Goal: Transaction & Acquisition: Purchase product/service

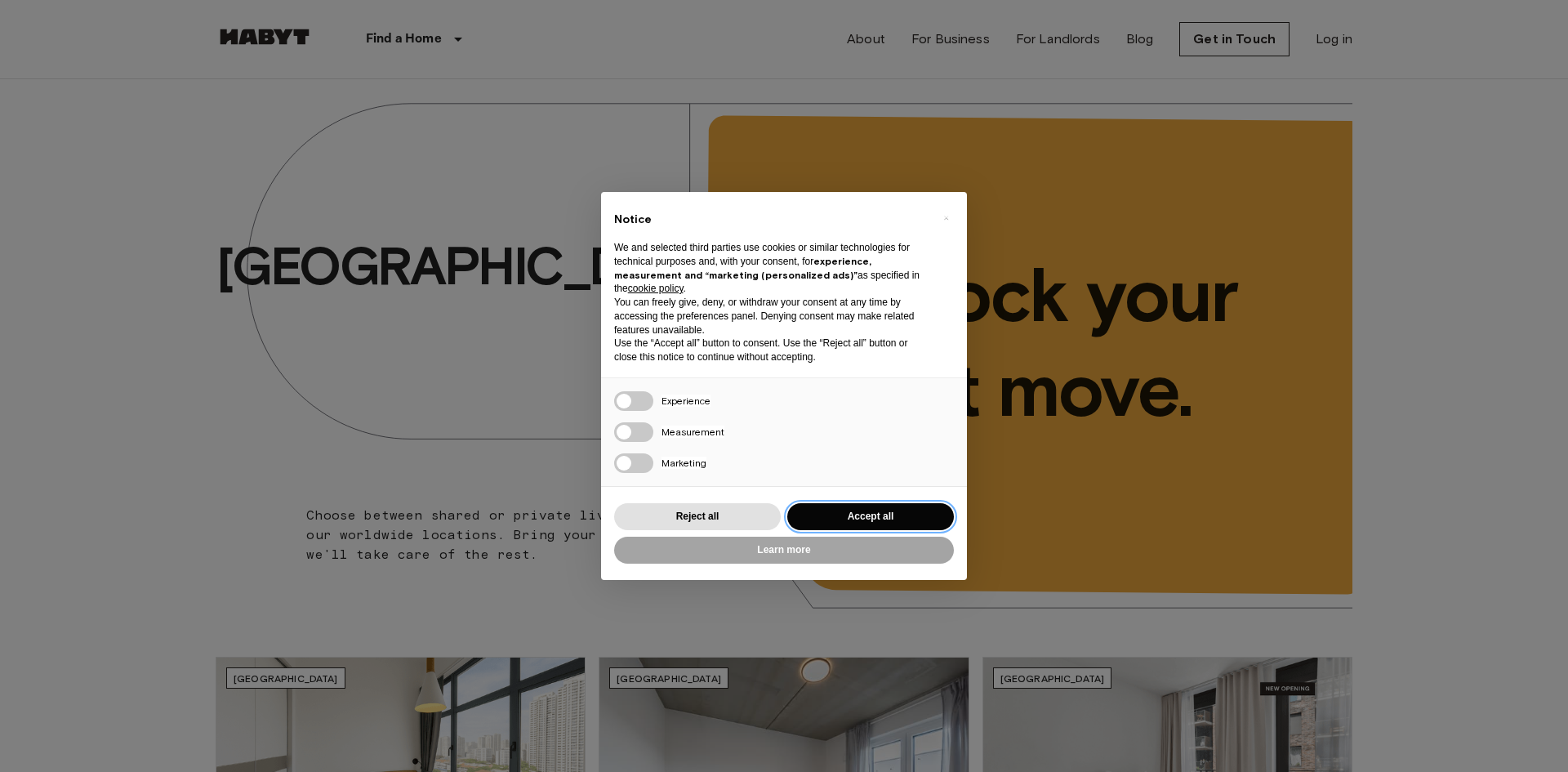
click at [842, 507] on button "Accept all" at bounding box center [870, 516] width 167 height 27
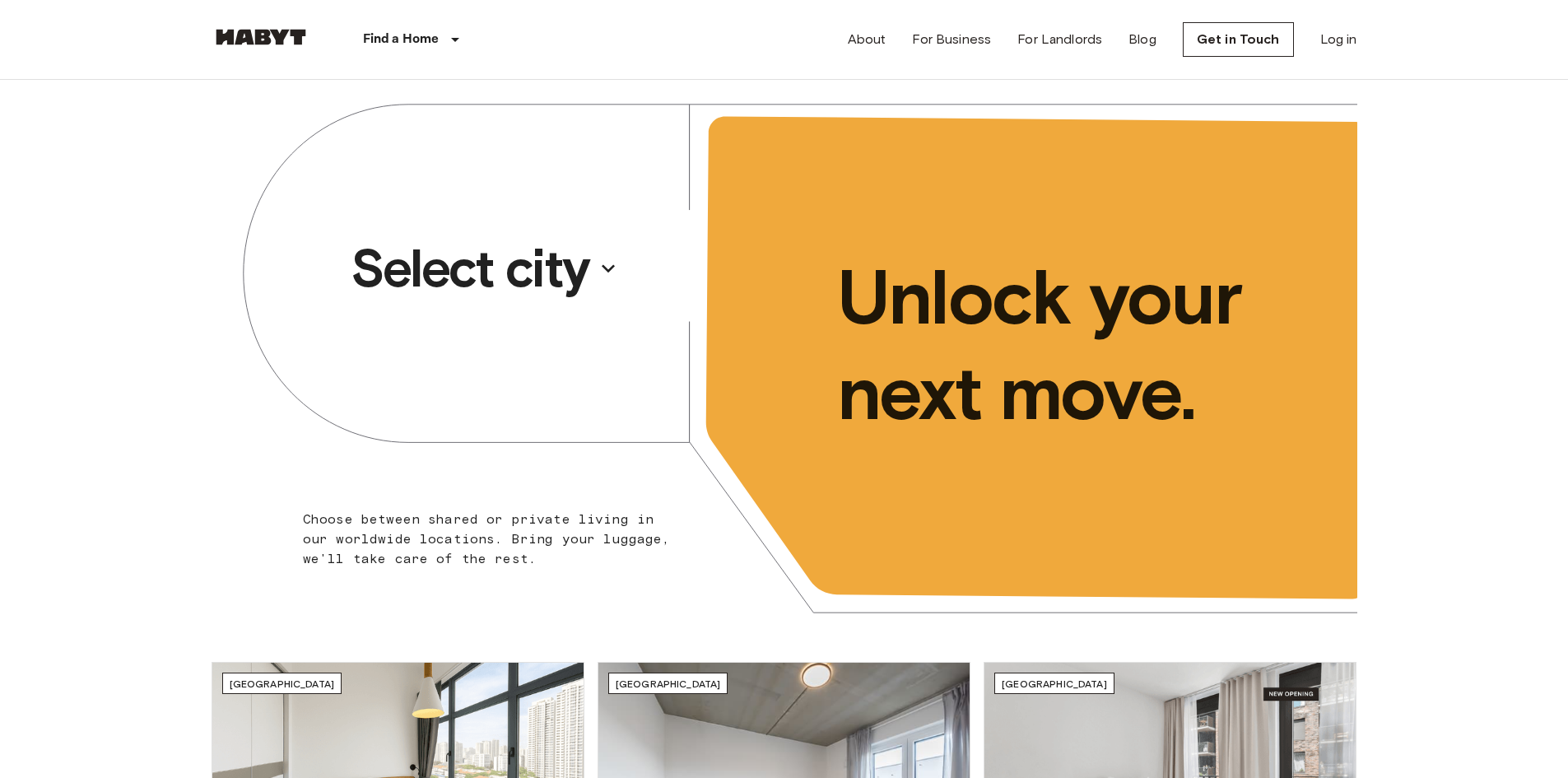
click at [562, 260] on p "Select city" at bounding box center [470, 269] width 239 height 66
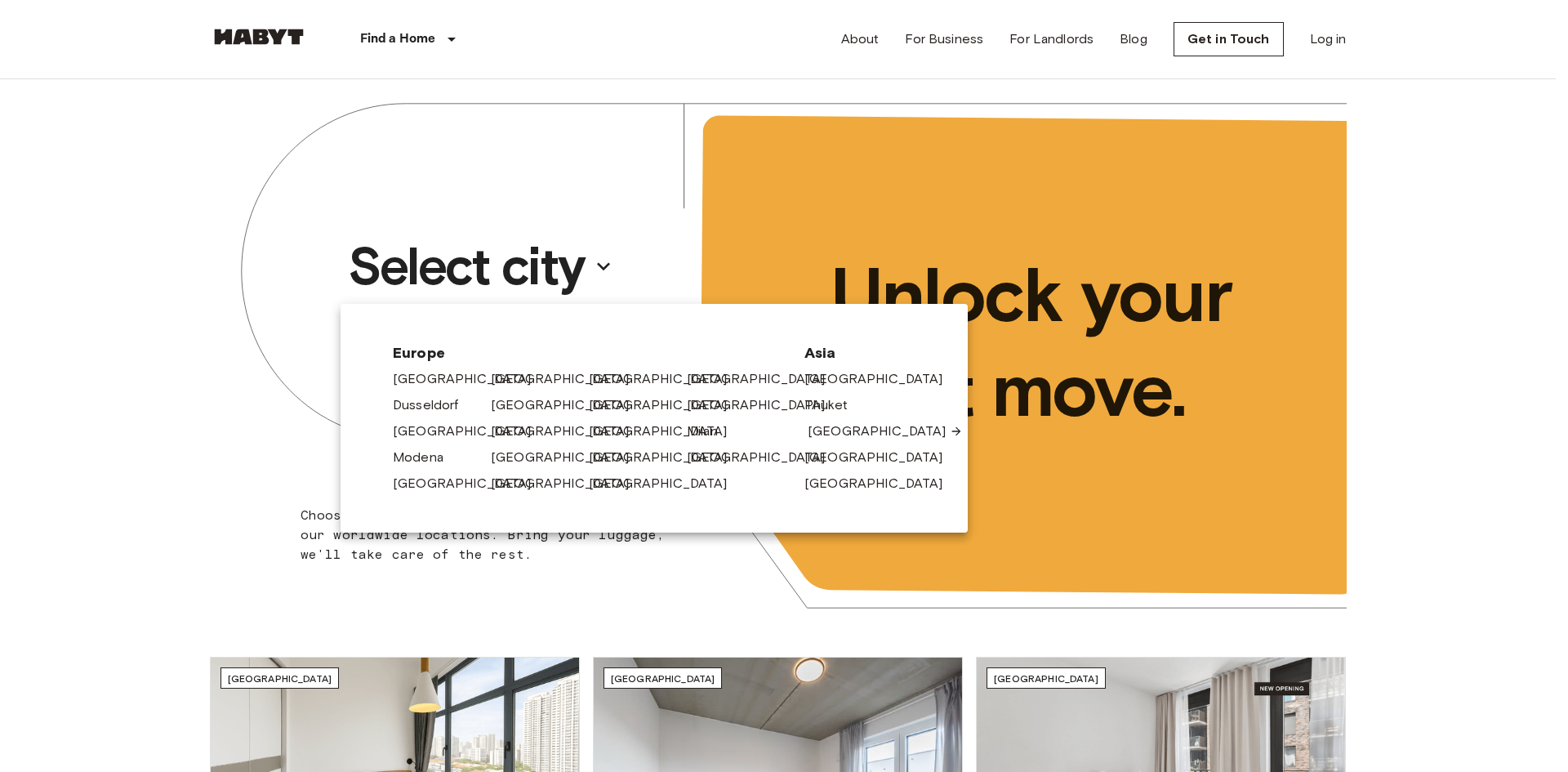
click at [816, 428] on link "[GEOGRAPHIC_DATA]" at bounding box center [884, 431] width 155 height 20
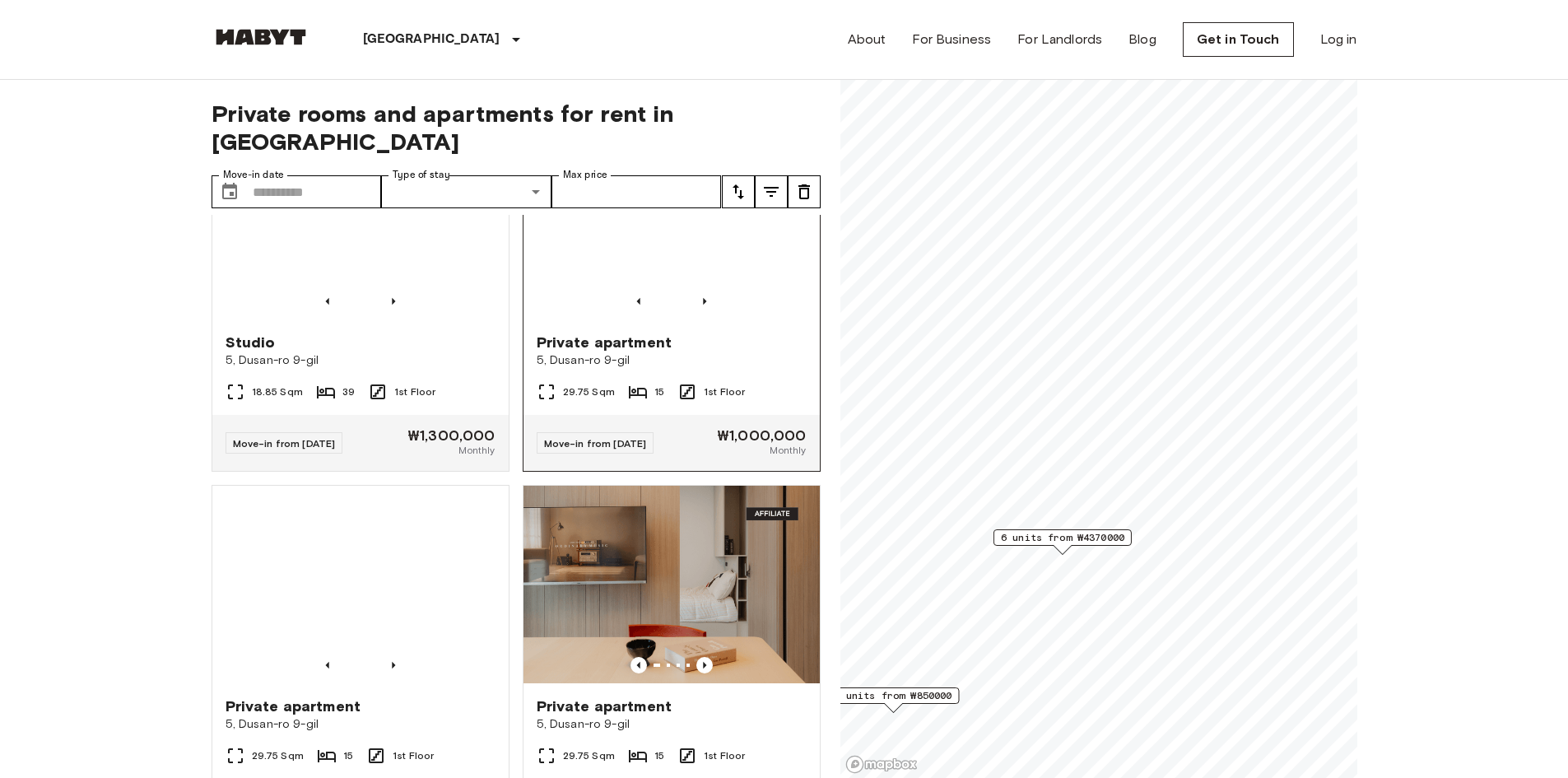
scroll to position [1443, 0]
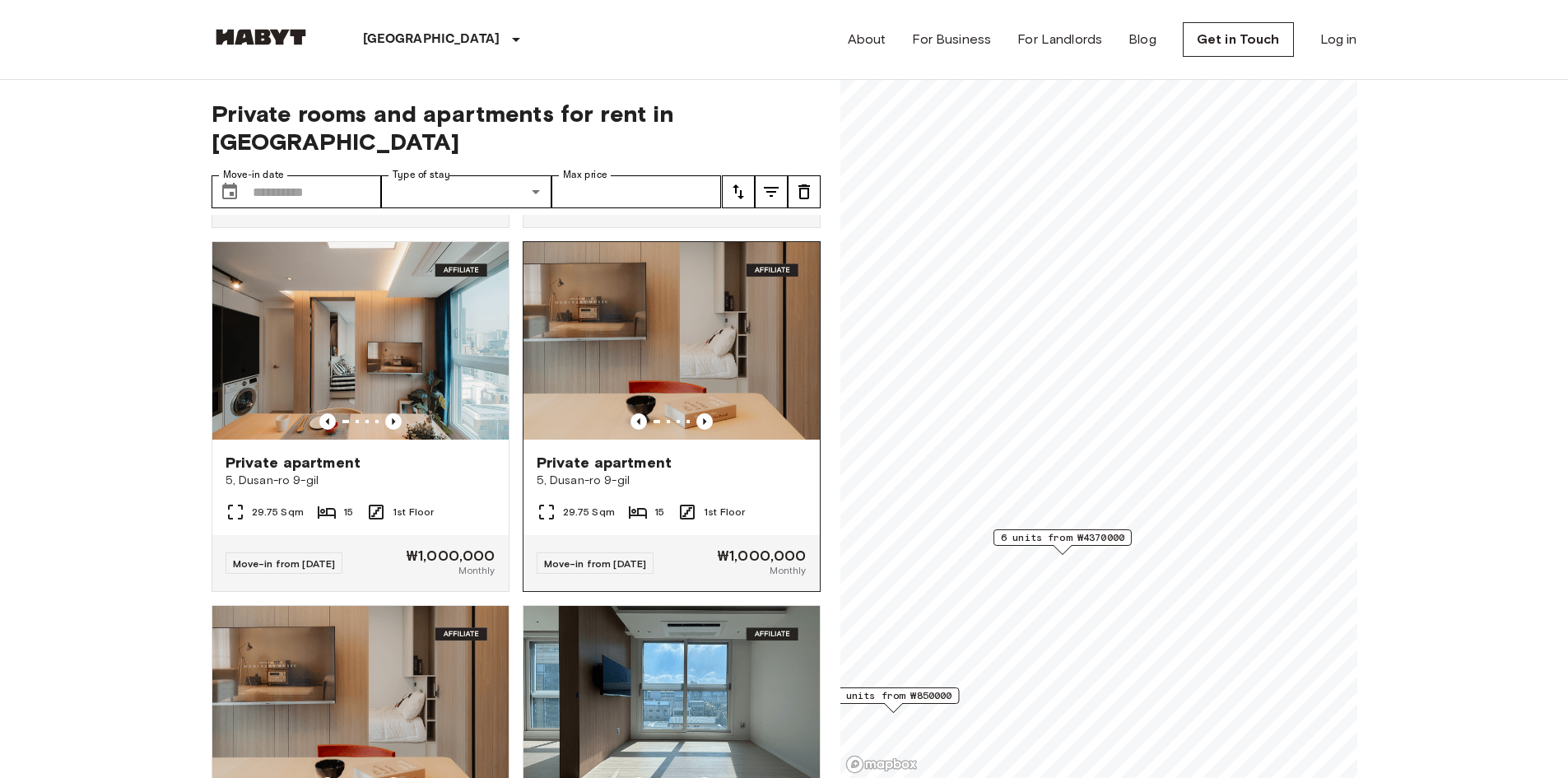
click at [751, 402] on img at bounding box center [672, 340] width 296 height 198
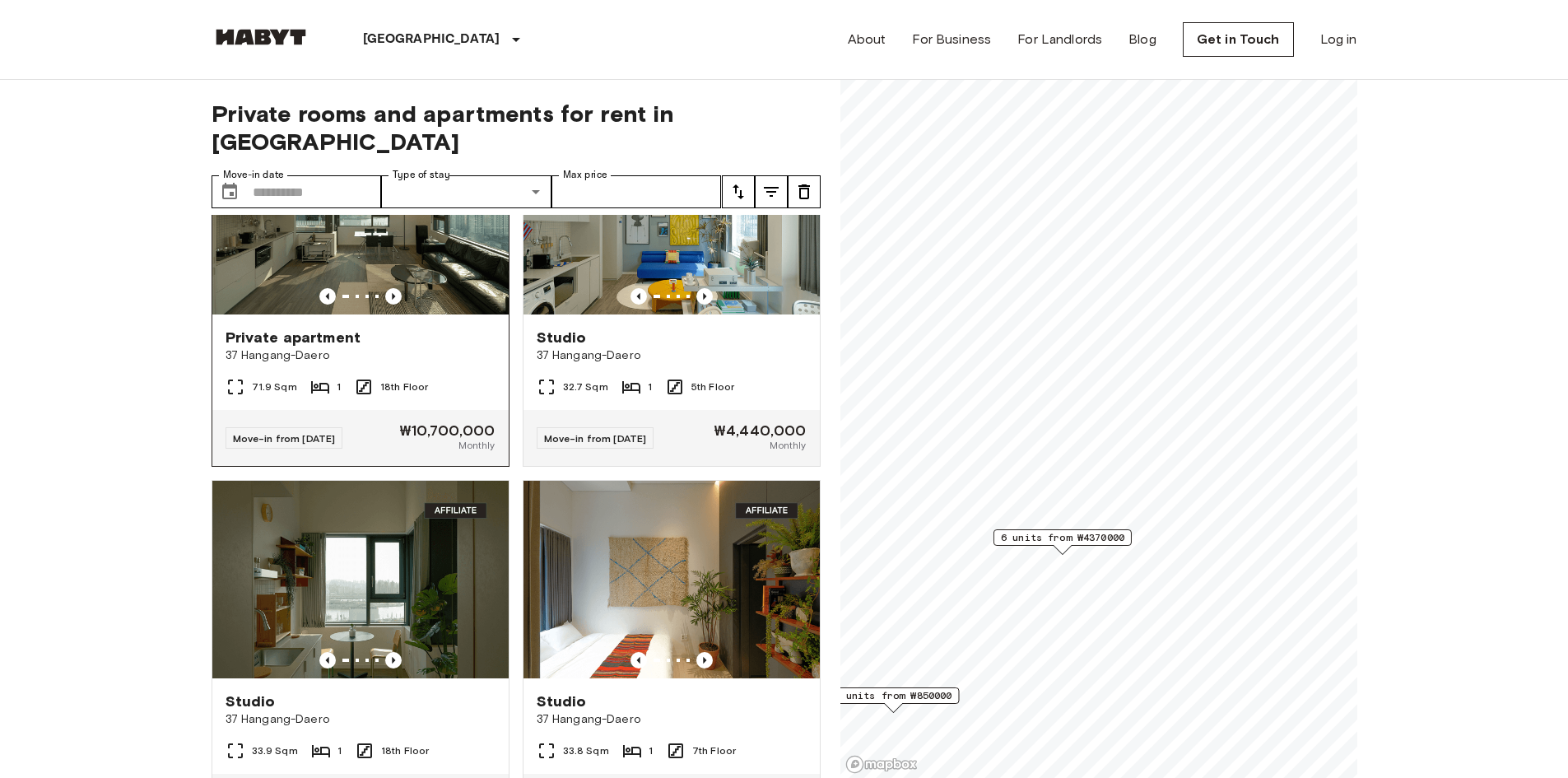
scroll to position [0, 0]
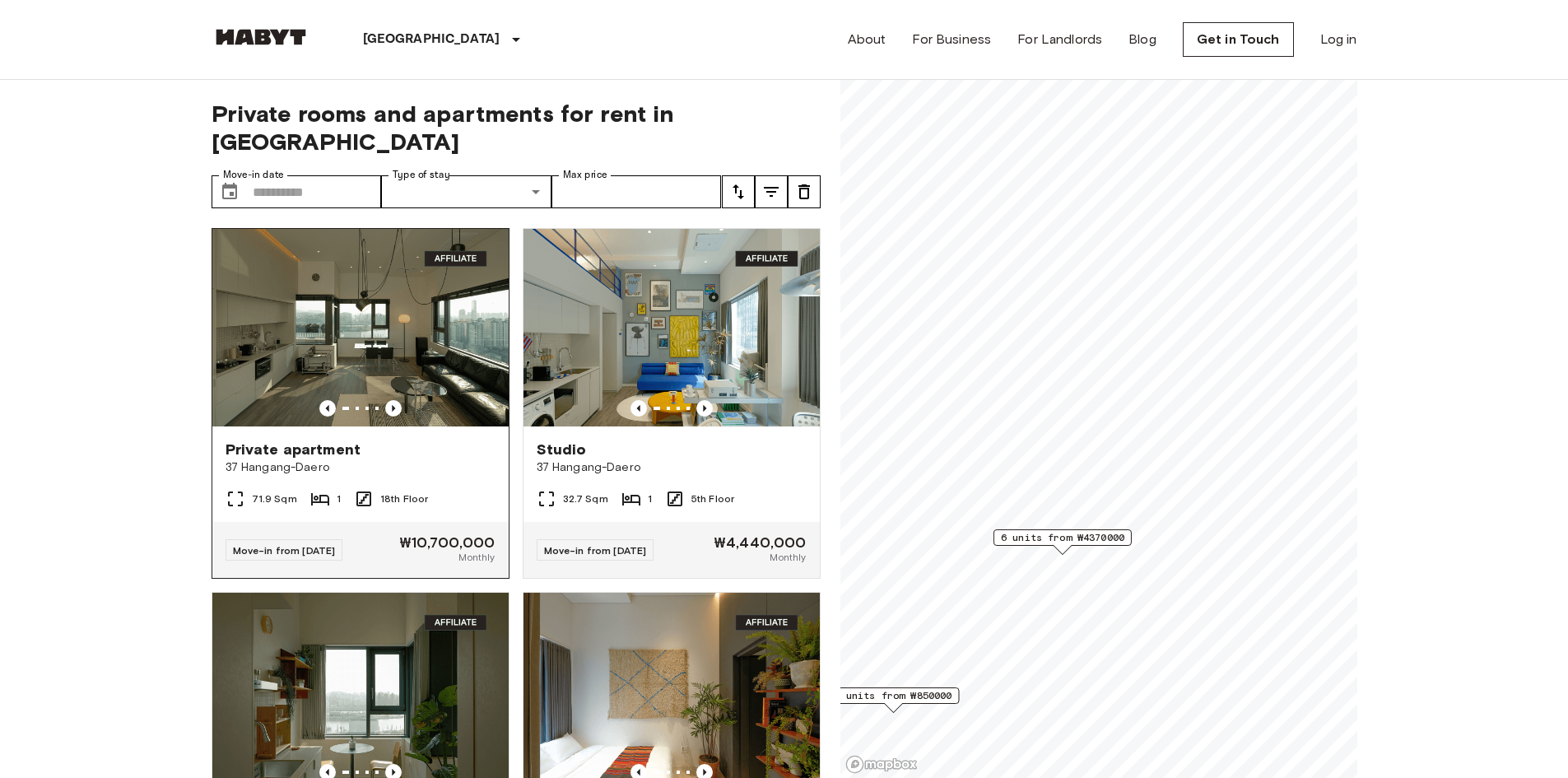
click at [432, 322] on img at bounding box center [360, 327] width 296 height 198
click at [704, 327] on img at bounding box center [672, 327] width 296 height 198
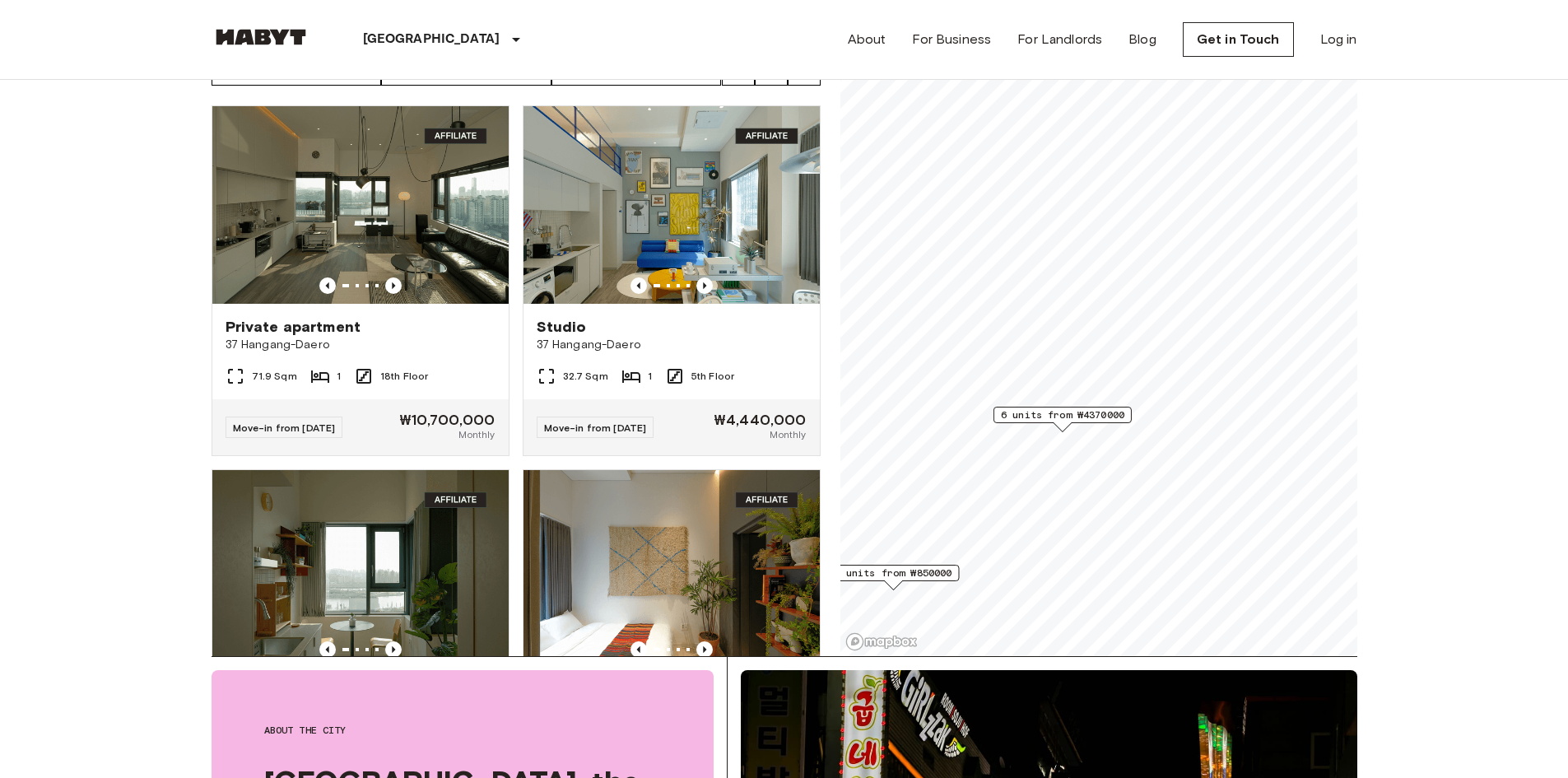
scroll to position [247, 0]
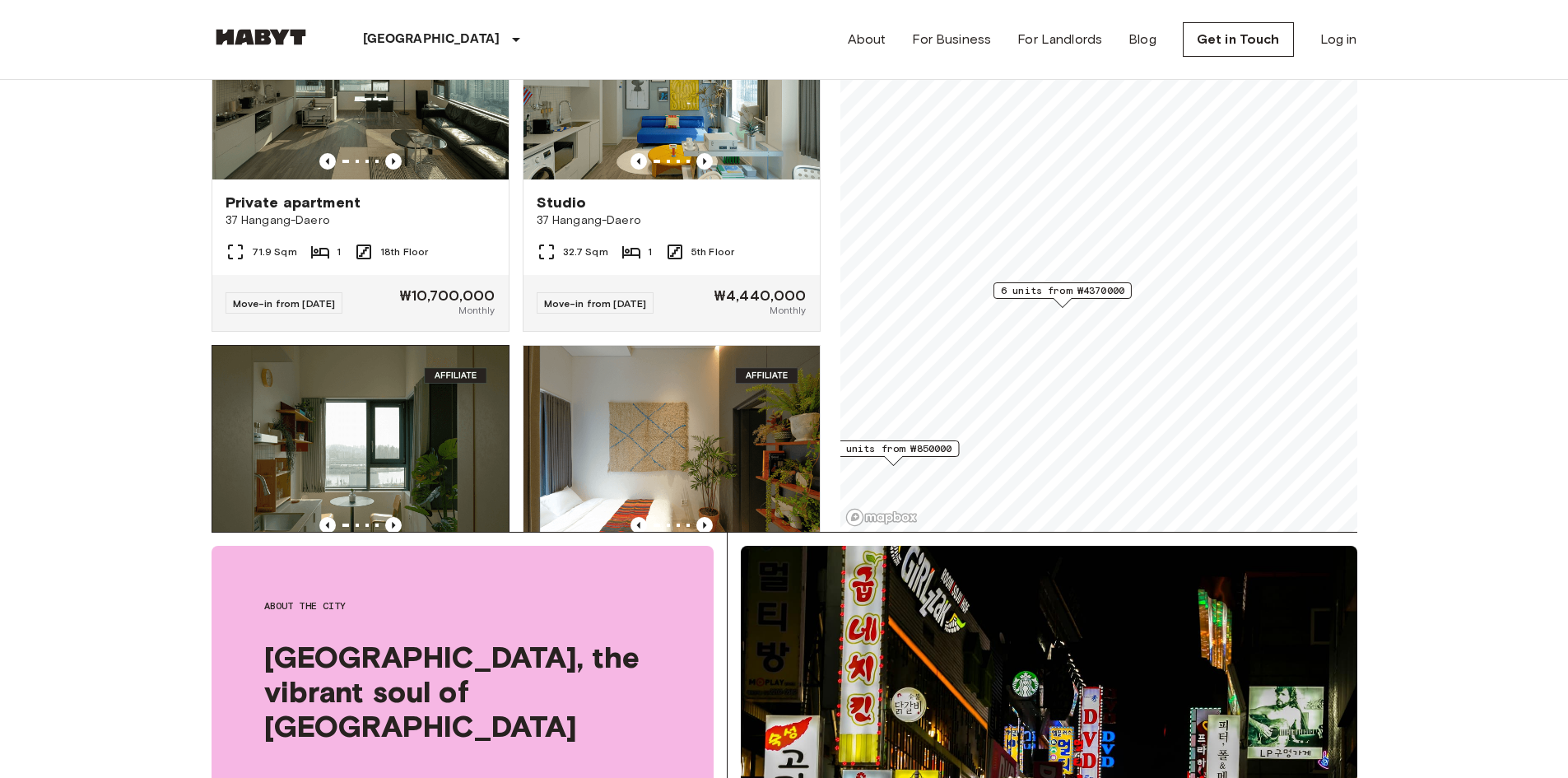
click at [384, 414] on img at bounding box center [360, 445] width 296 height 198
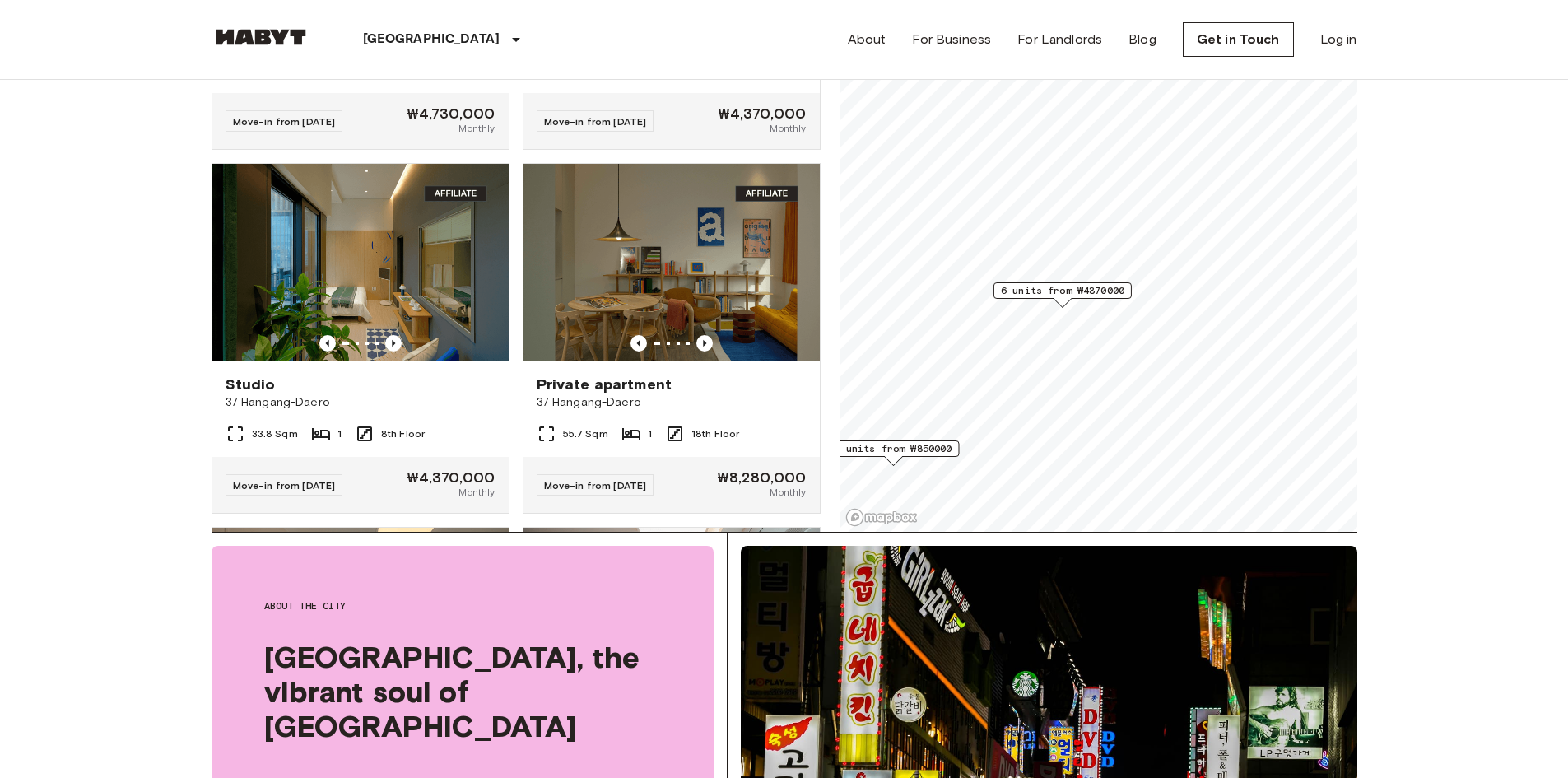
scroll to position [659, 0]
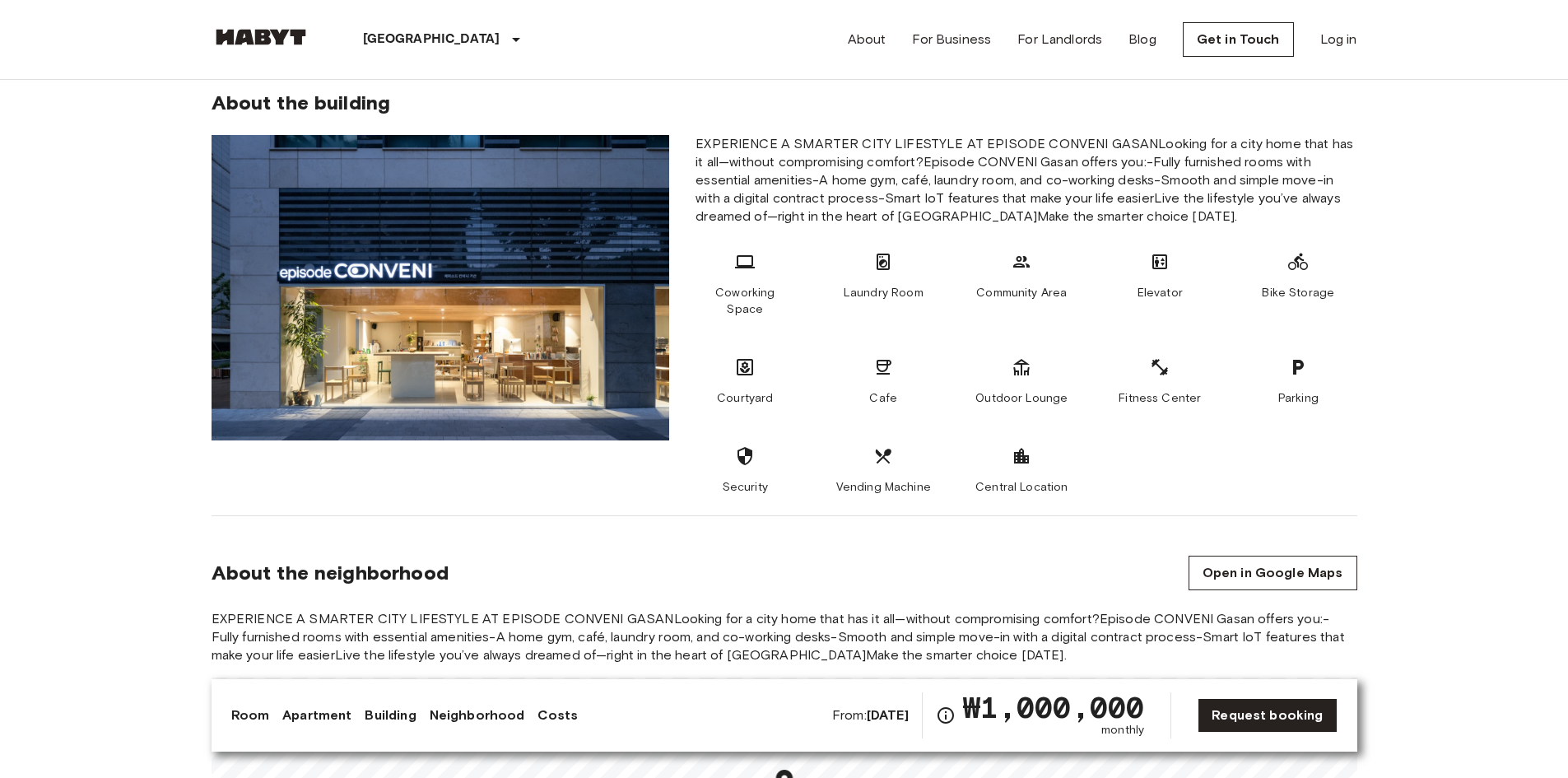
scroll to position [1235, 0]
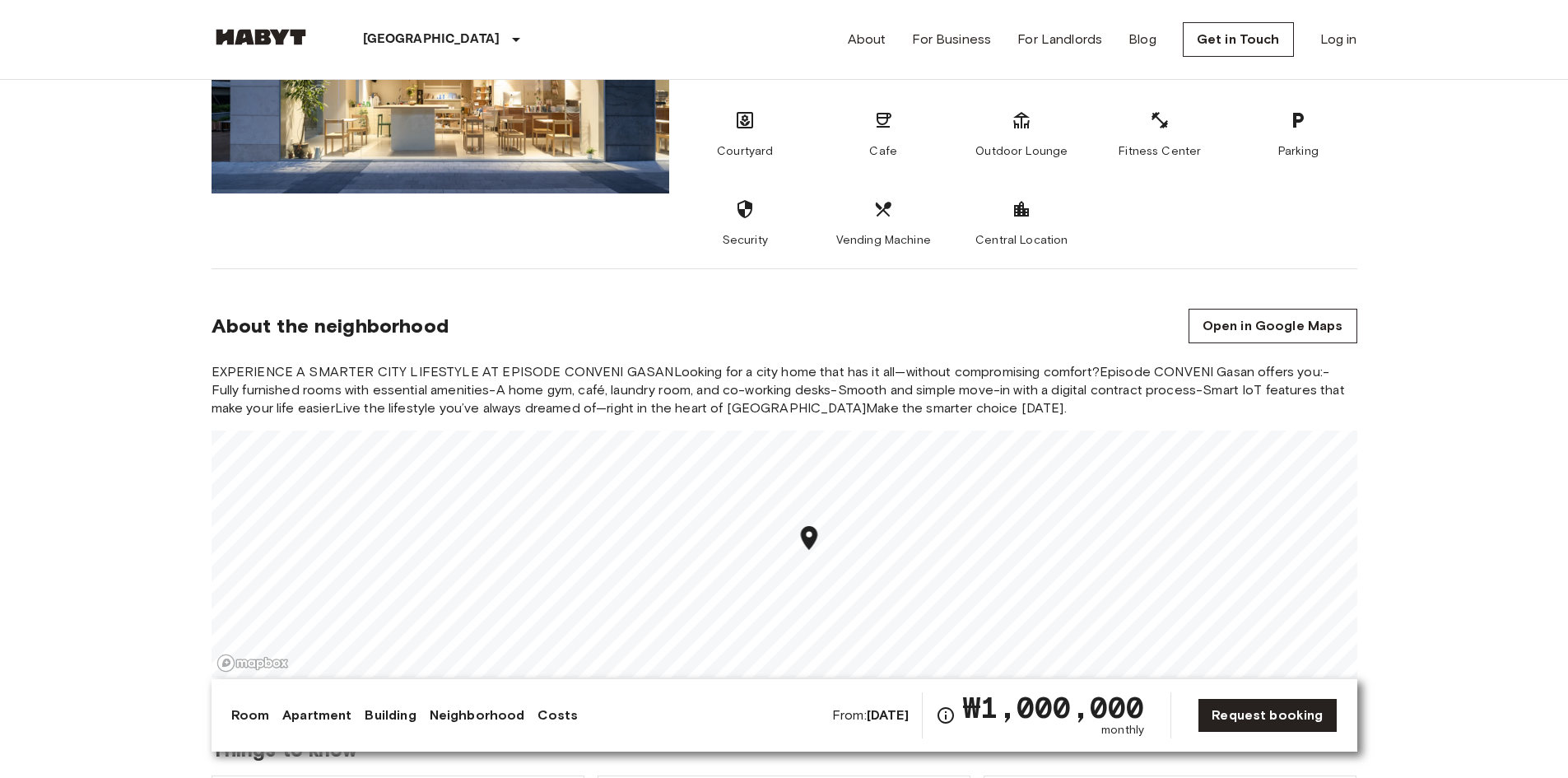
click at [251, 715] on link "Room" at bounding box center [251, 715] width 39 height 20
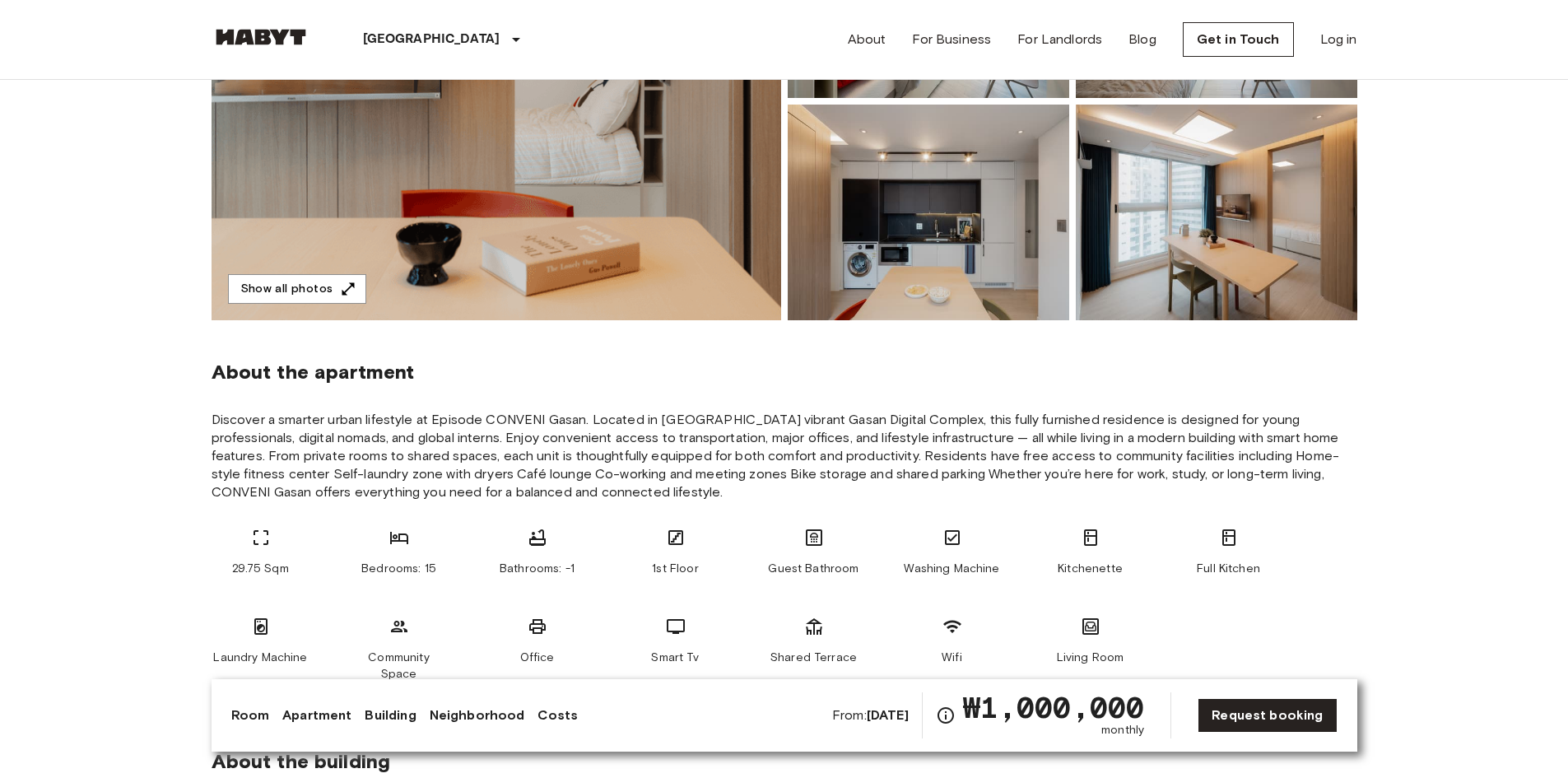
scroll to position [493, 0]
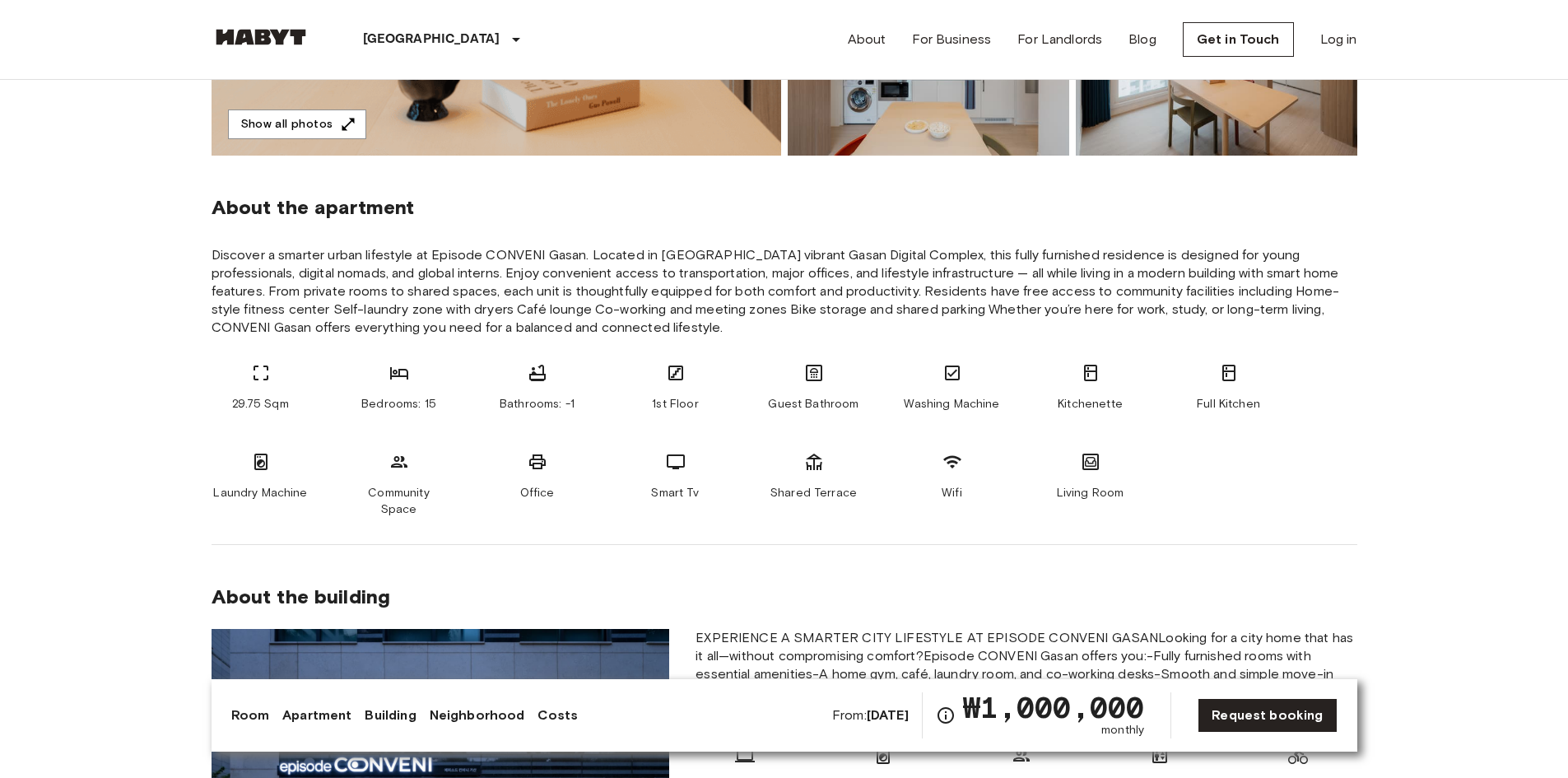
click at [404, 376] on icon at bounding box center [399, 373] width 18 height 12
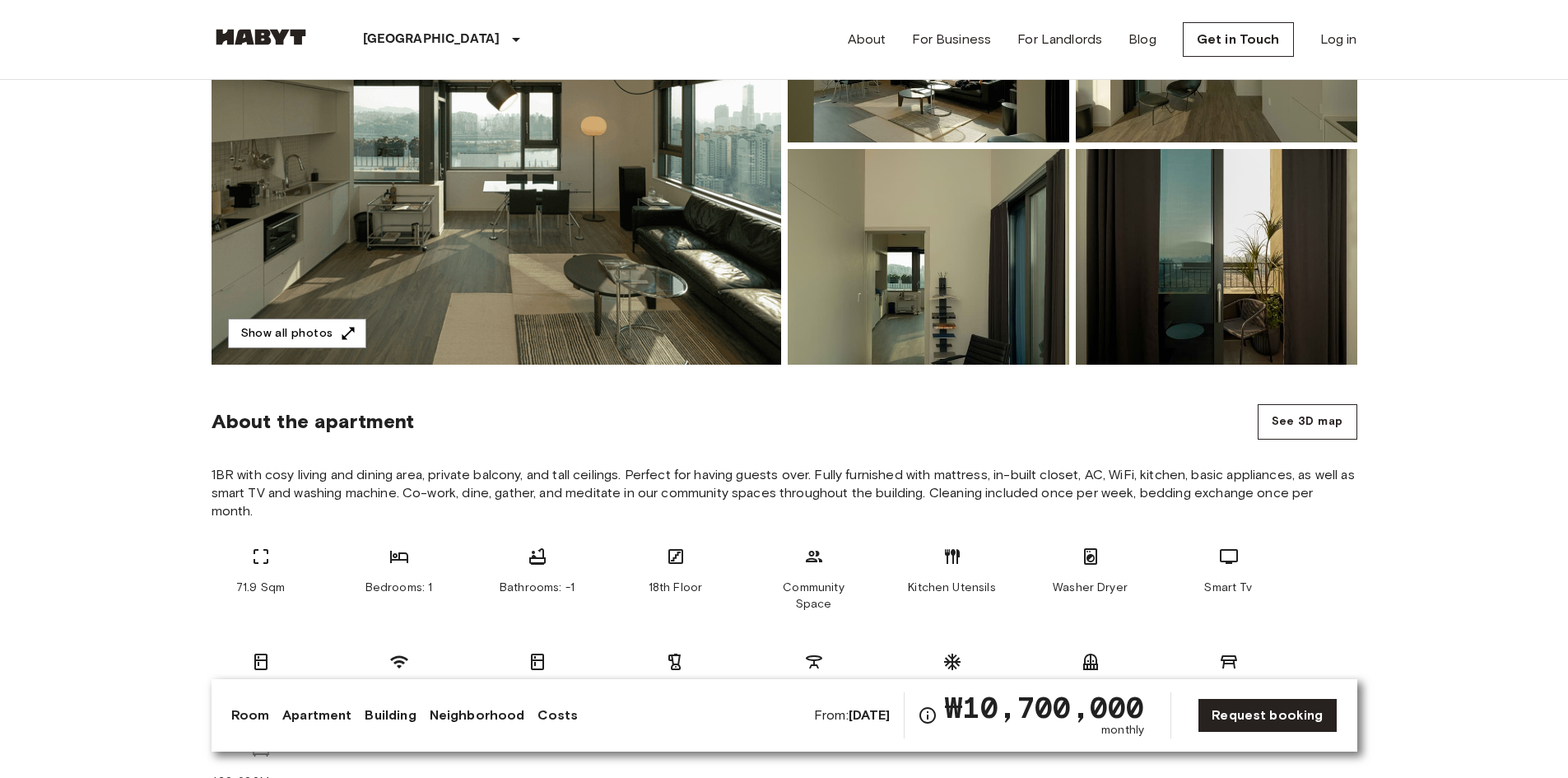
scroll to position [164, 0]
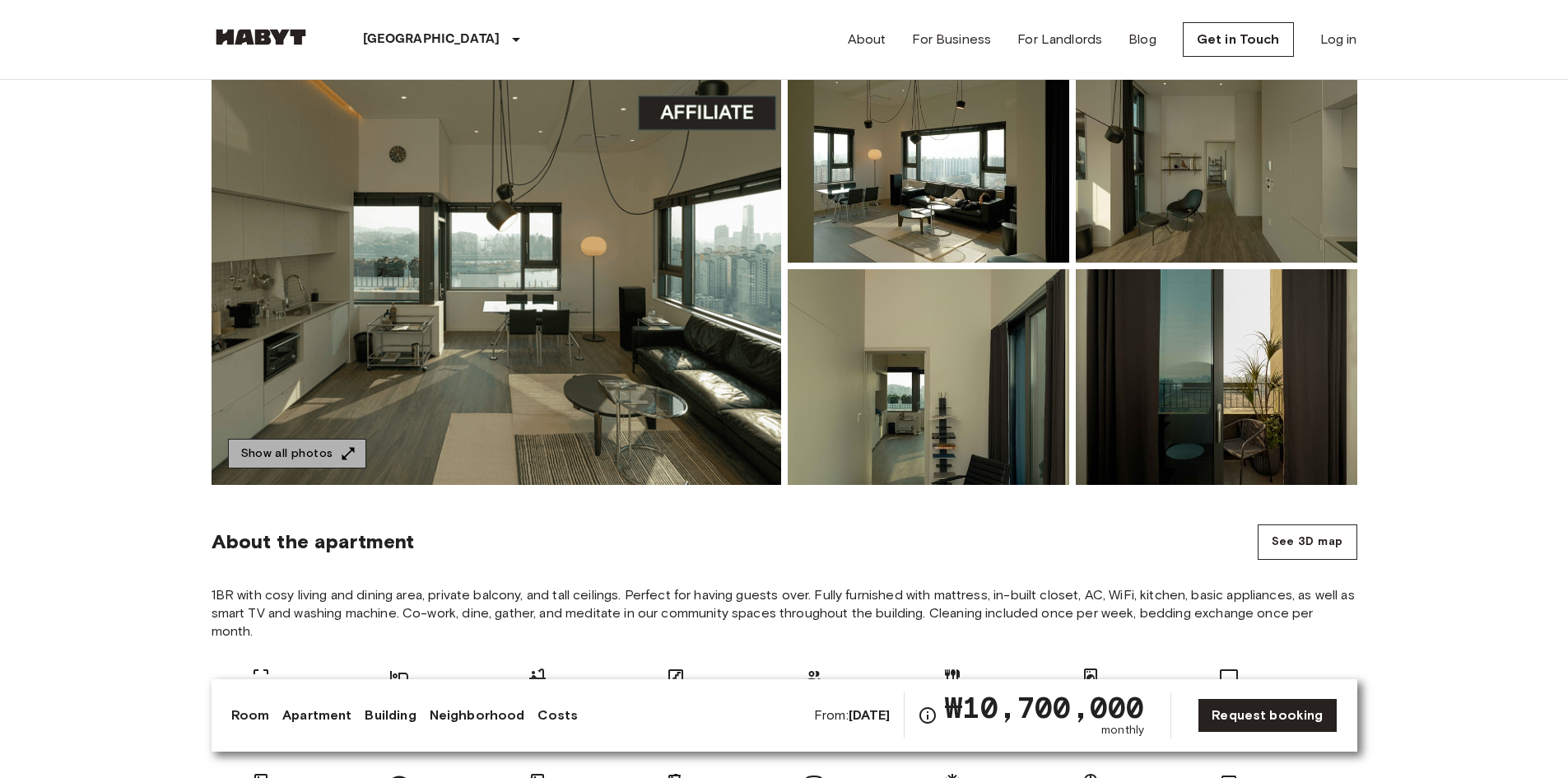
click at [344, 446] on icon "button" at bounding box center [348, 454] width 17 height 17
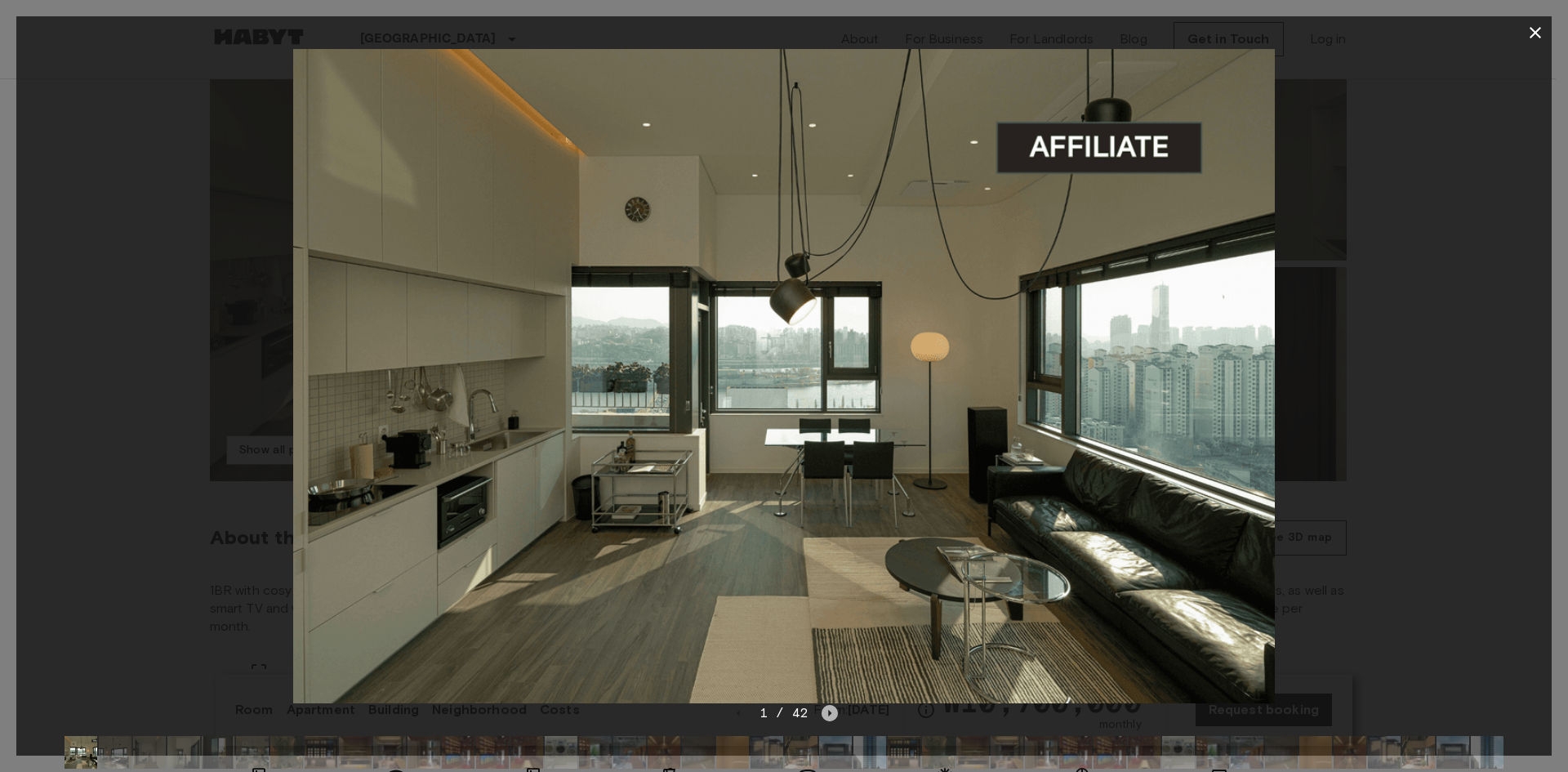
click at [825, 708] on icon "Next image" at bounding box center [829, 713] width 17 height 17
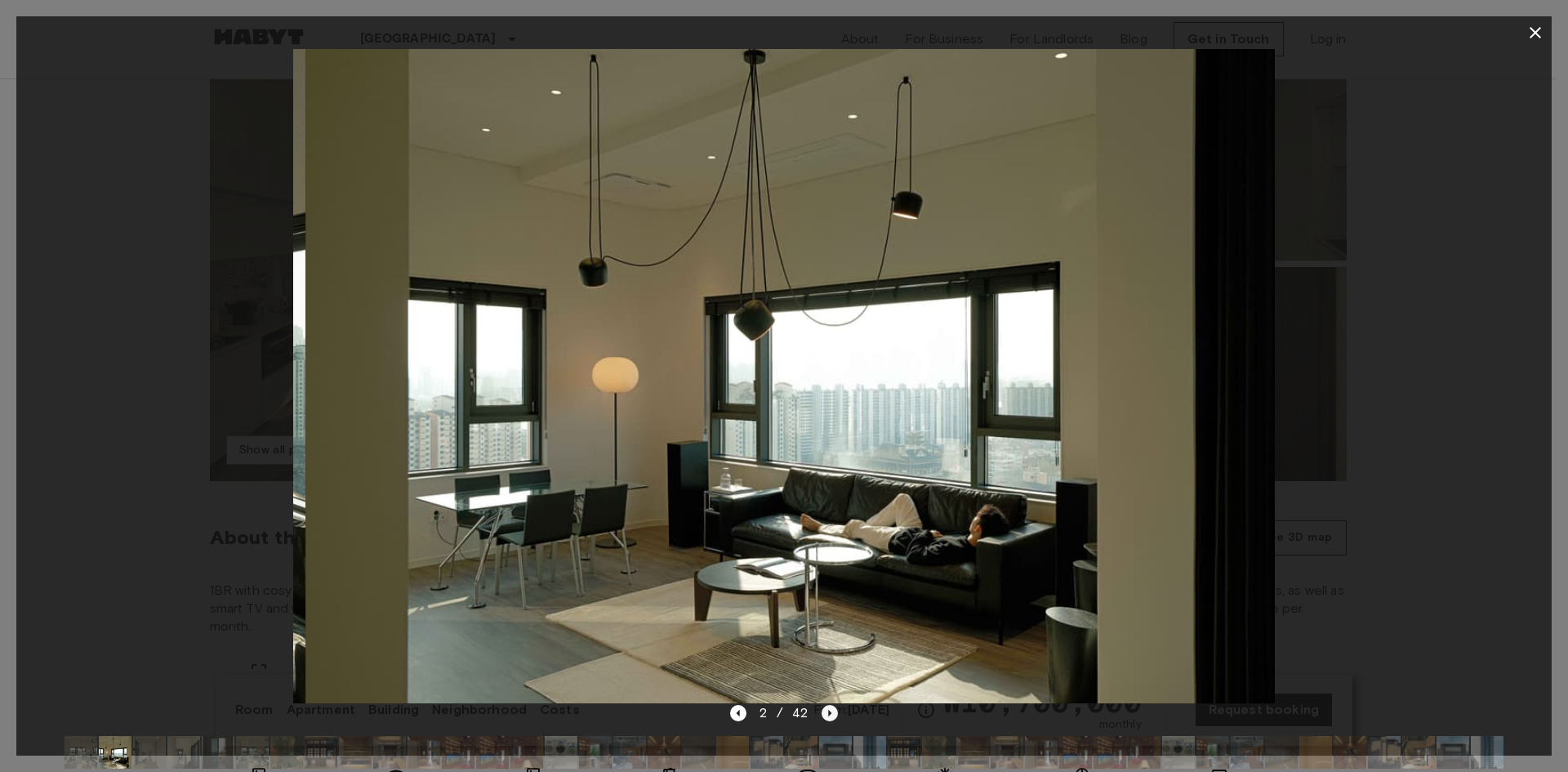
click at [825, 708] on icon "Next image" at bounding box center [829, 713] width 17 height 17
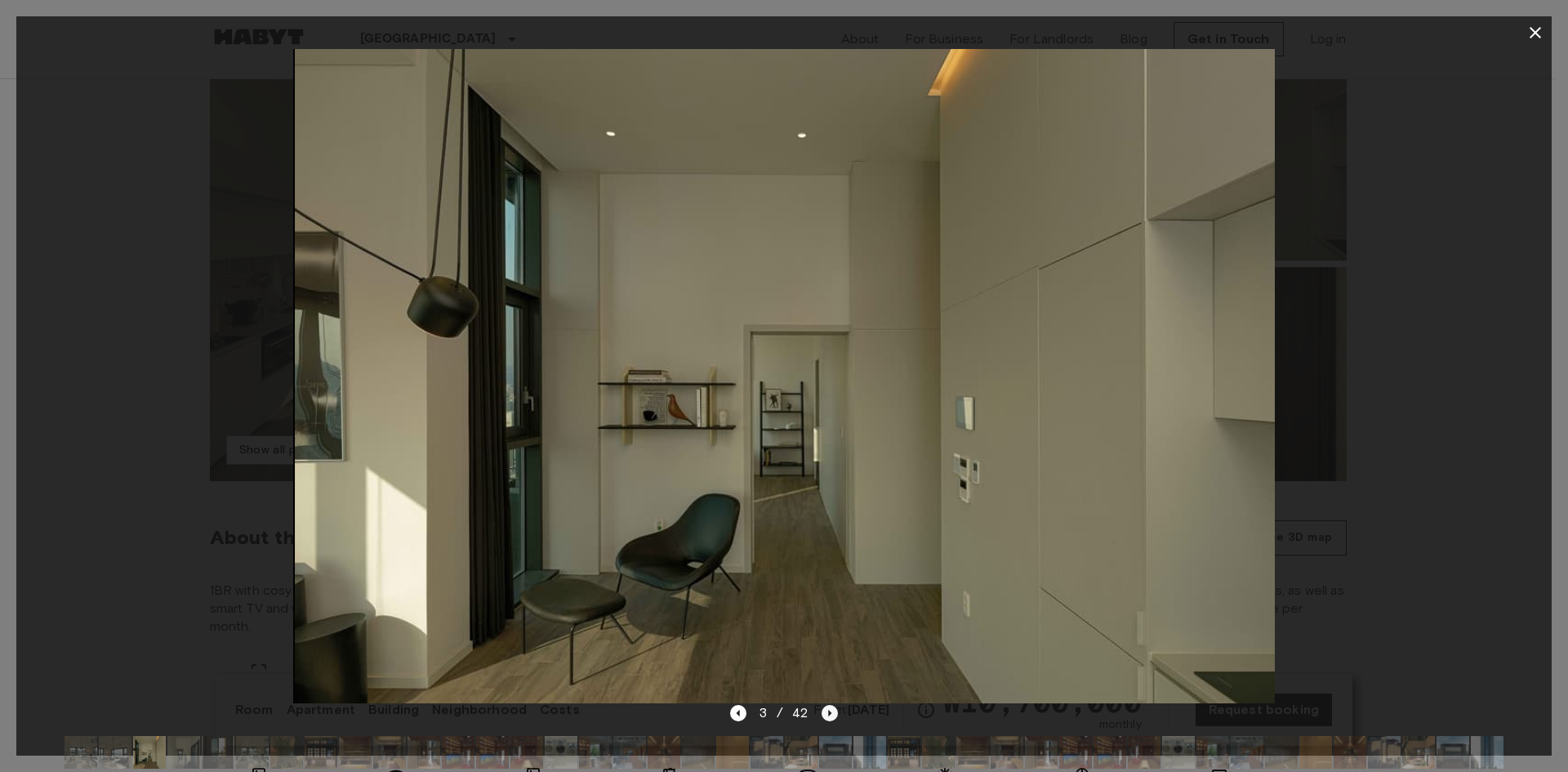
click at [825, 708] on icon "Next image" at bounding box center [829, 713] width 17 height 17
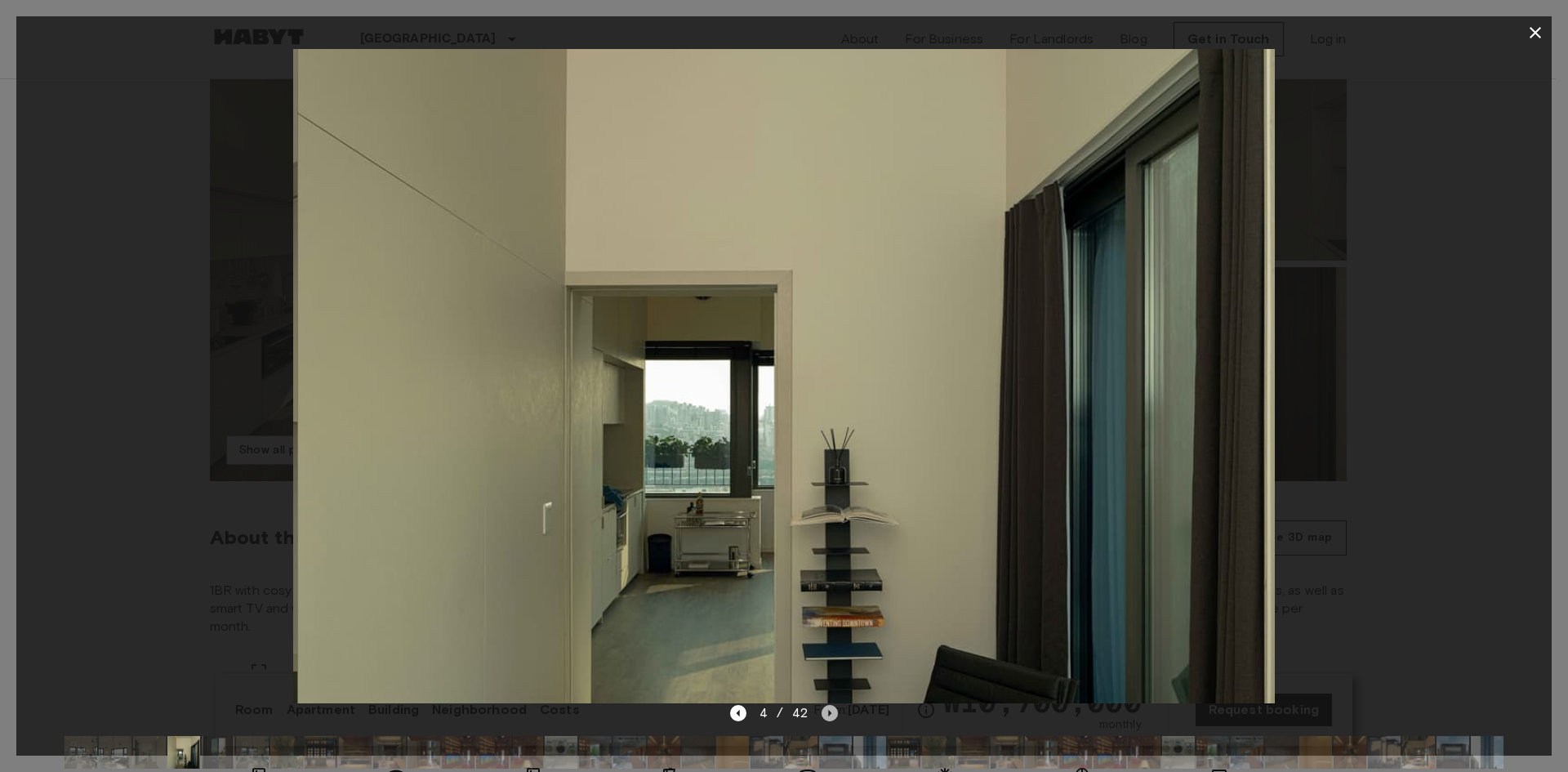
click at [825, 708] on icon "Next image" at bounding box center [829, 713] width 17 height 17
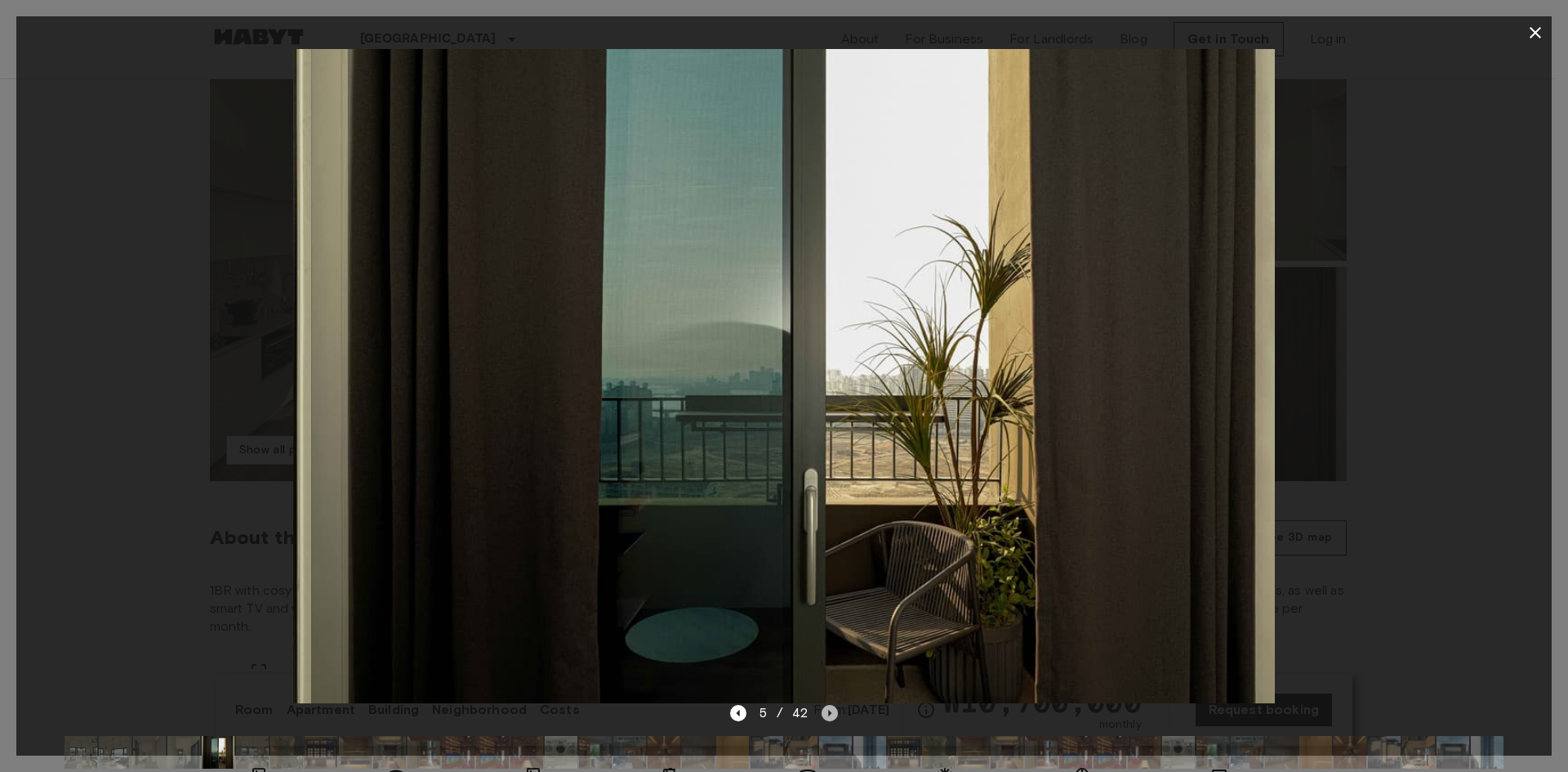
click at [825, 708] on icon "Next image" at bounding box center [829, 713] width 17 height 17
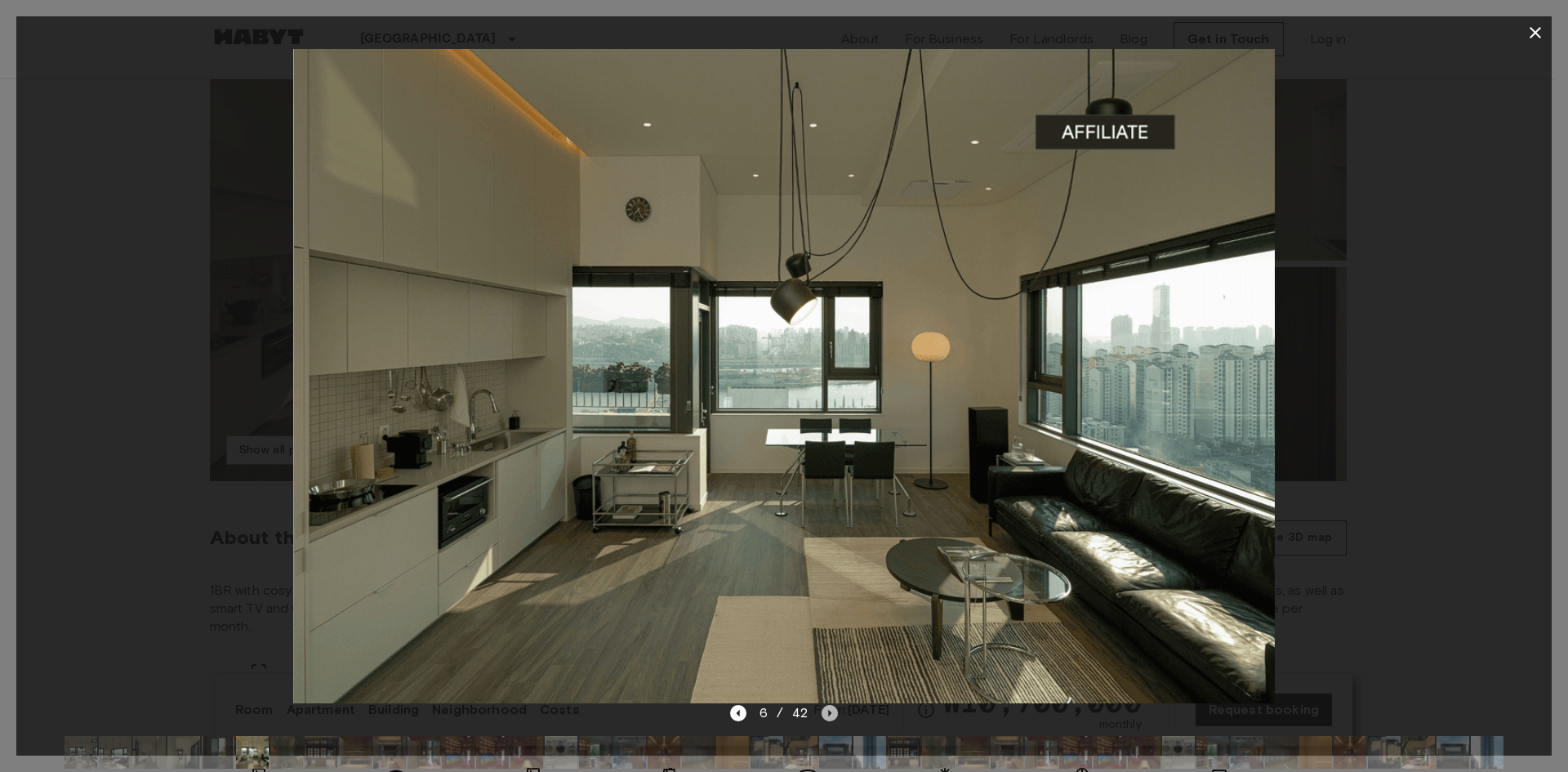
click at [825, 708] on icon "Next image" at bounding box center [829, 713] width 17 height 17
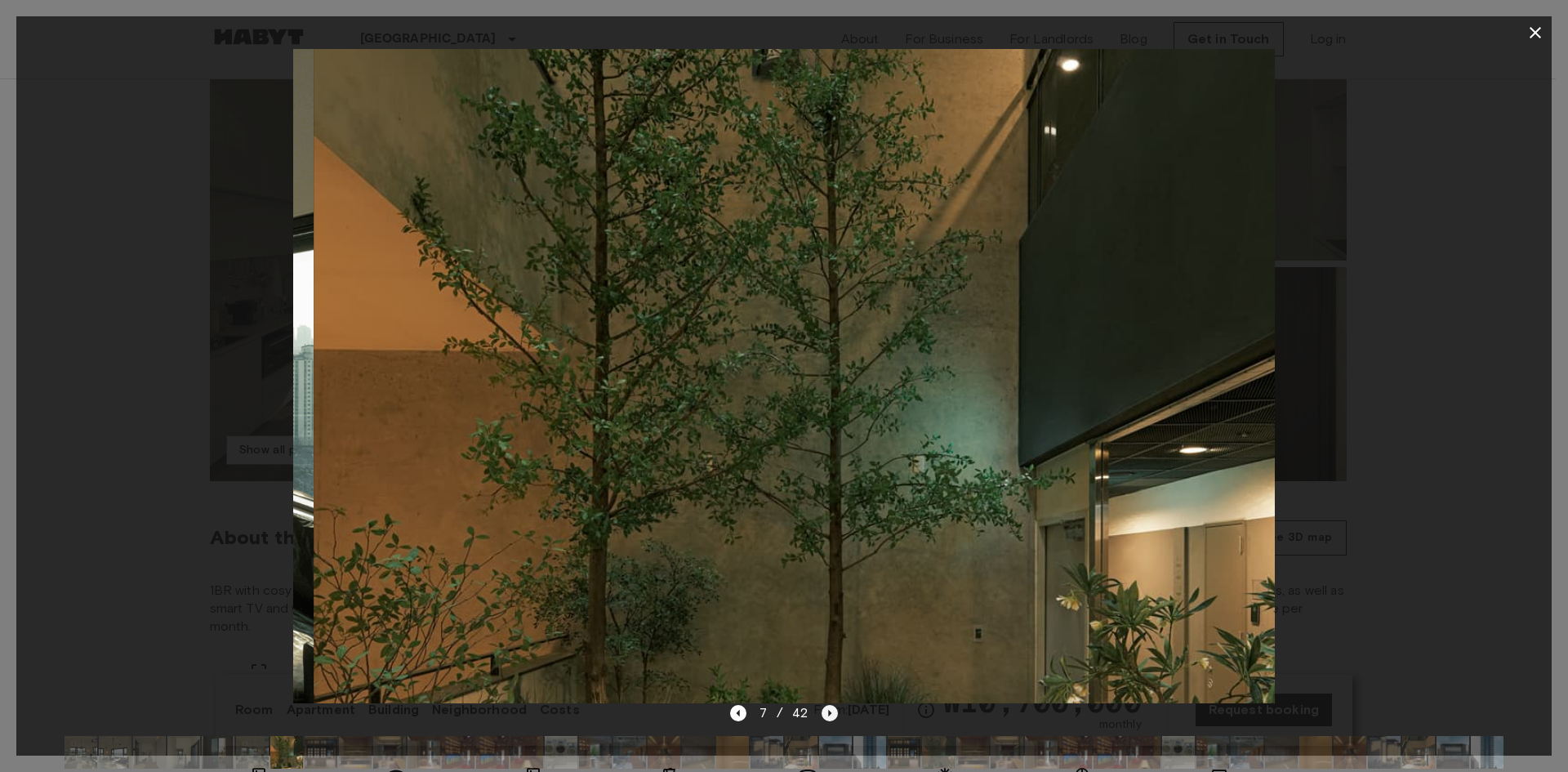
click at [825, 708] on icon "Next image" at bounding box center [829, 713] width 17 height 17
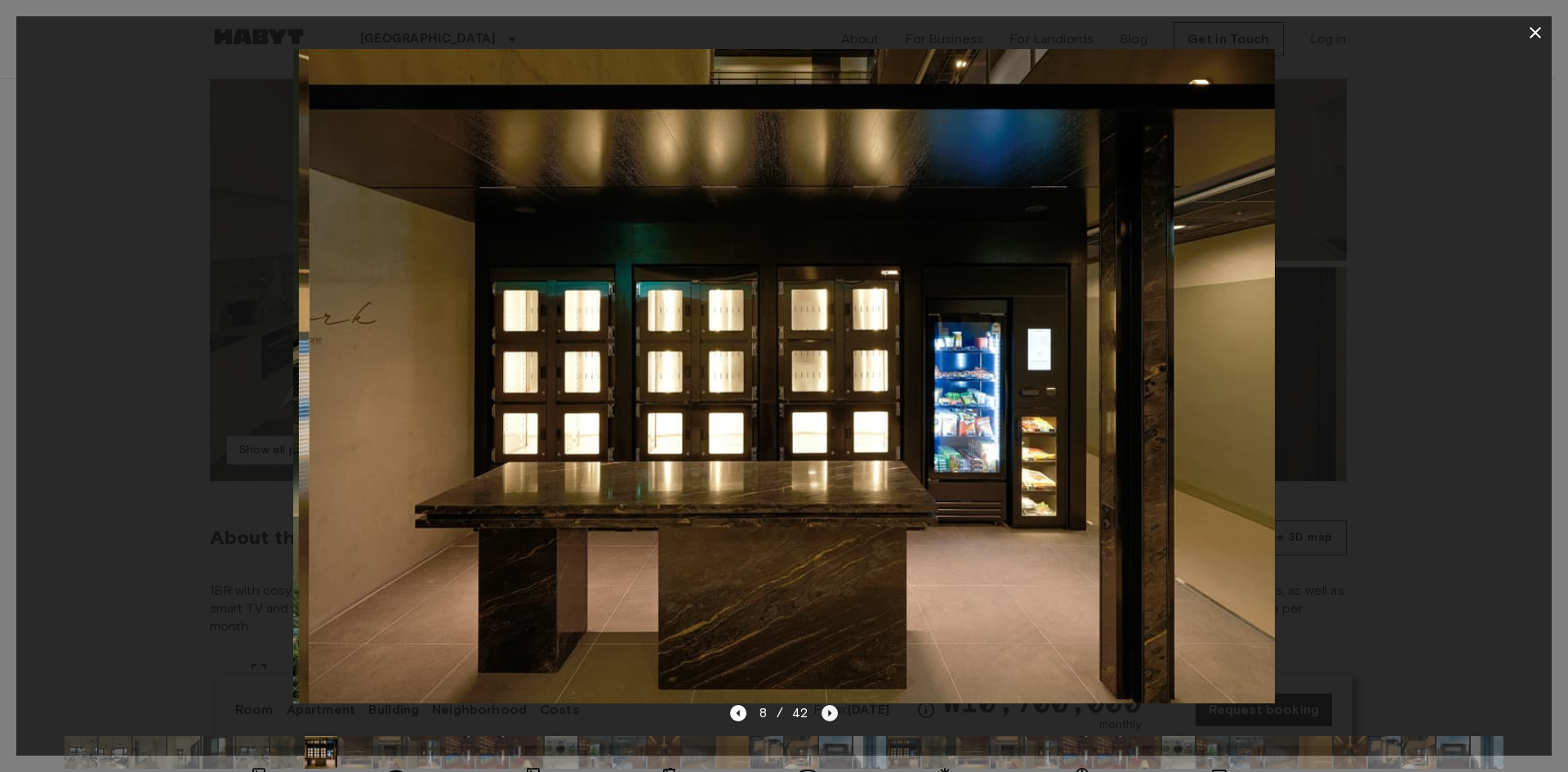
click at [825, 708] on icon "Next image" at bounding box center [829, 713] width 17 height 17
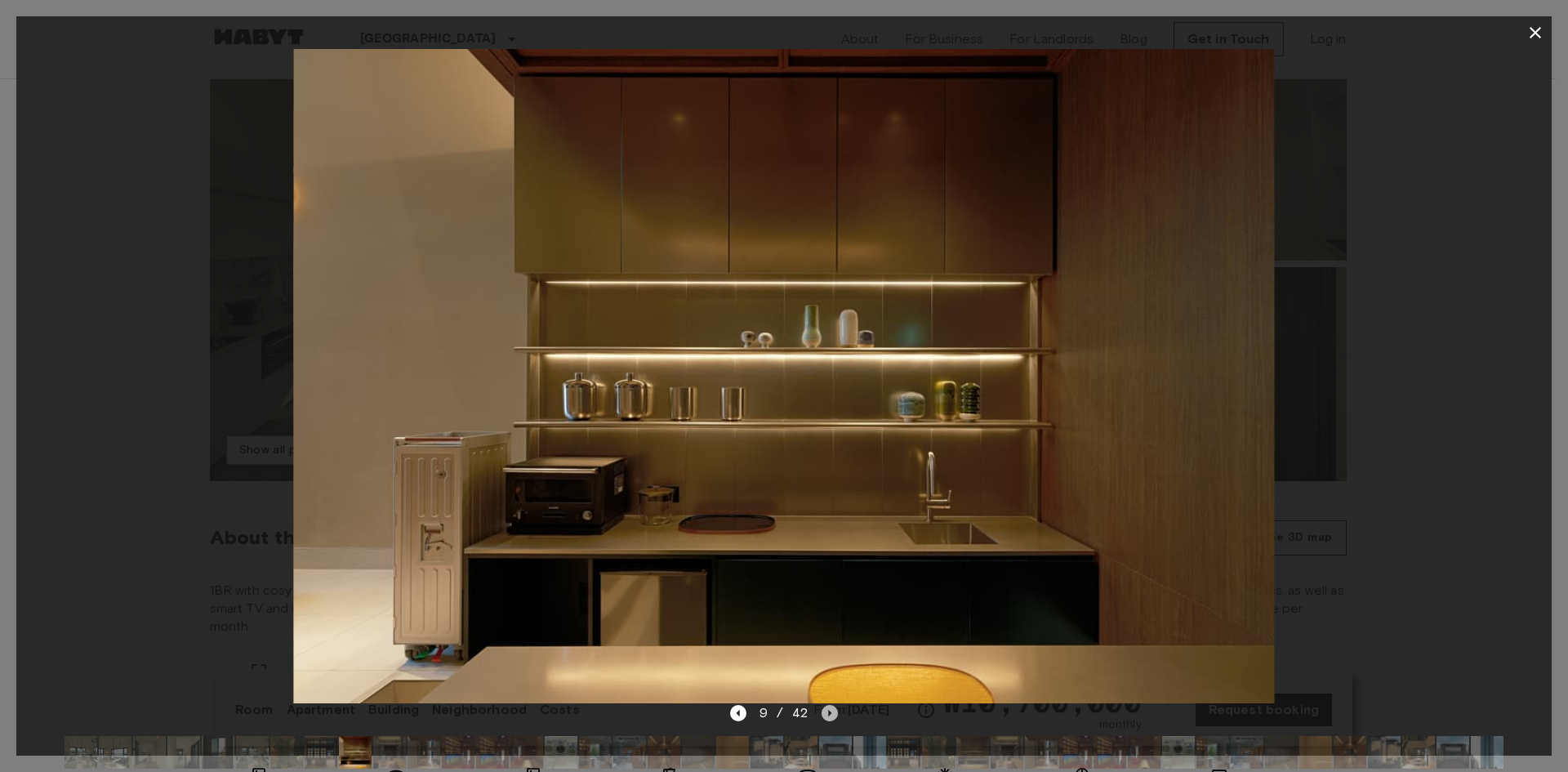
click at [825, 708] on icon "Next image" at bounding box center [829, 713] width 17 height 17
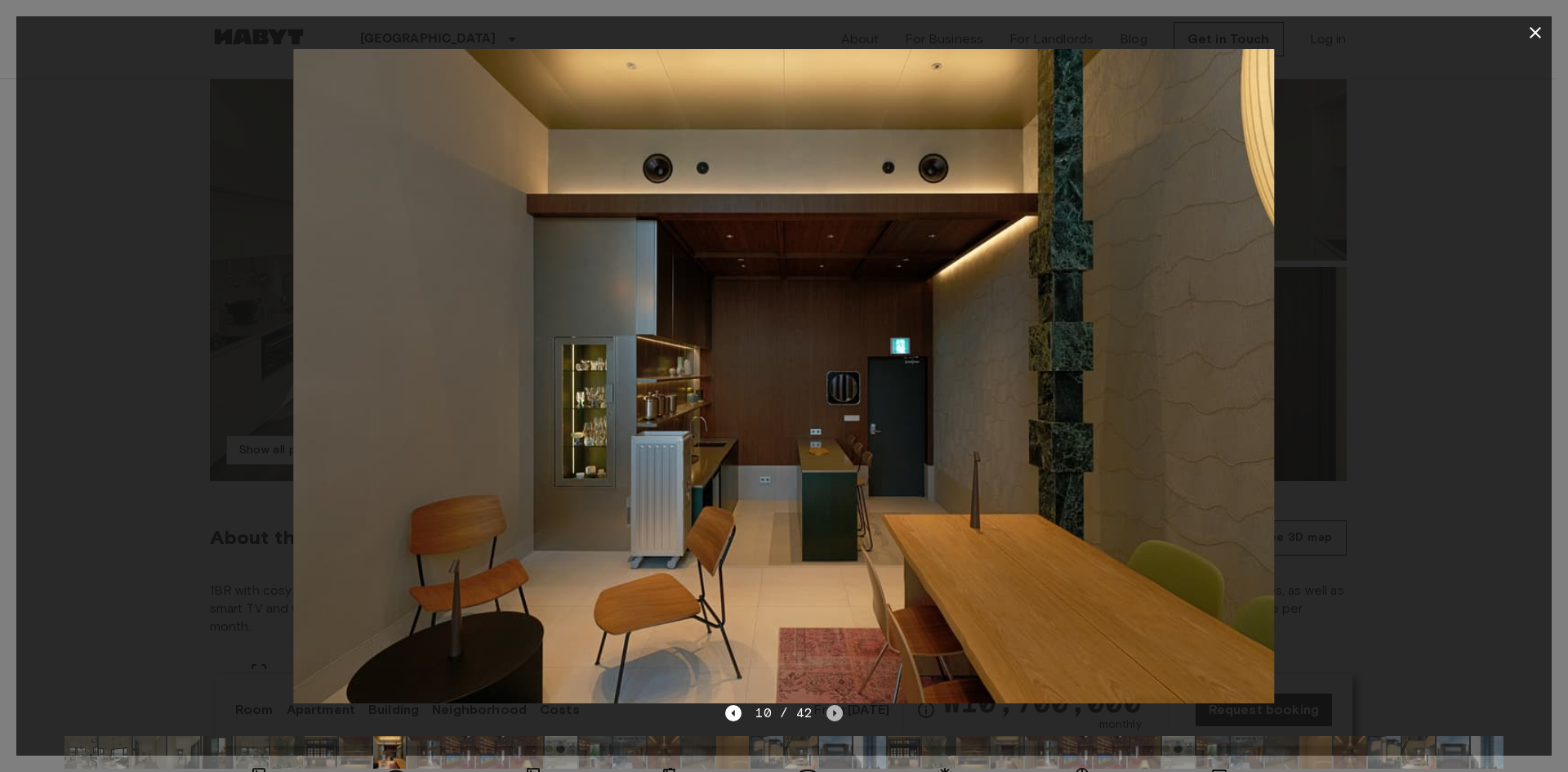
click at [826, 708] on icon "Next image" at bounding box center [834, 713] width 17 height 17
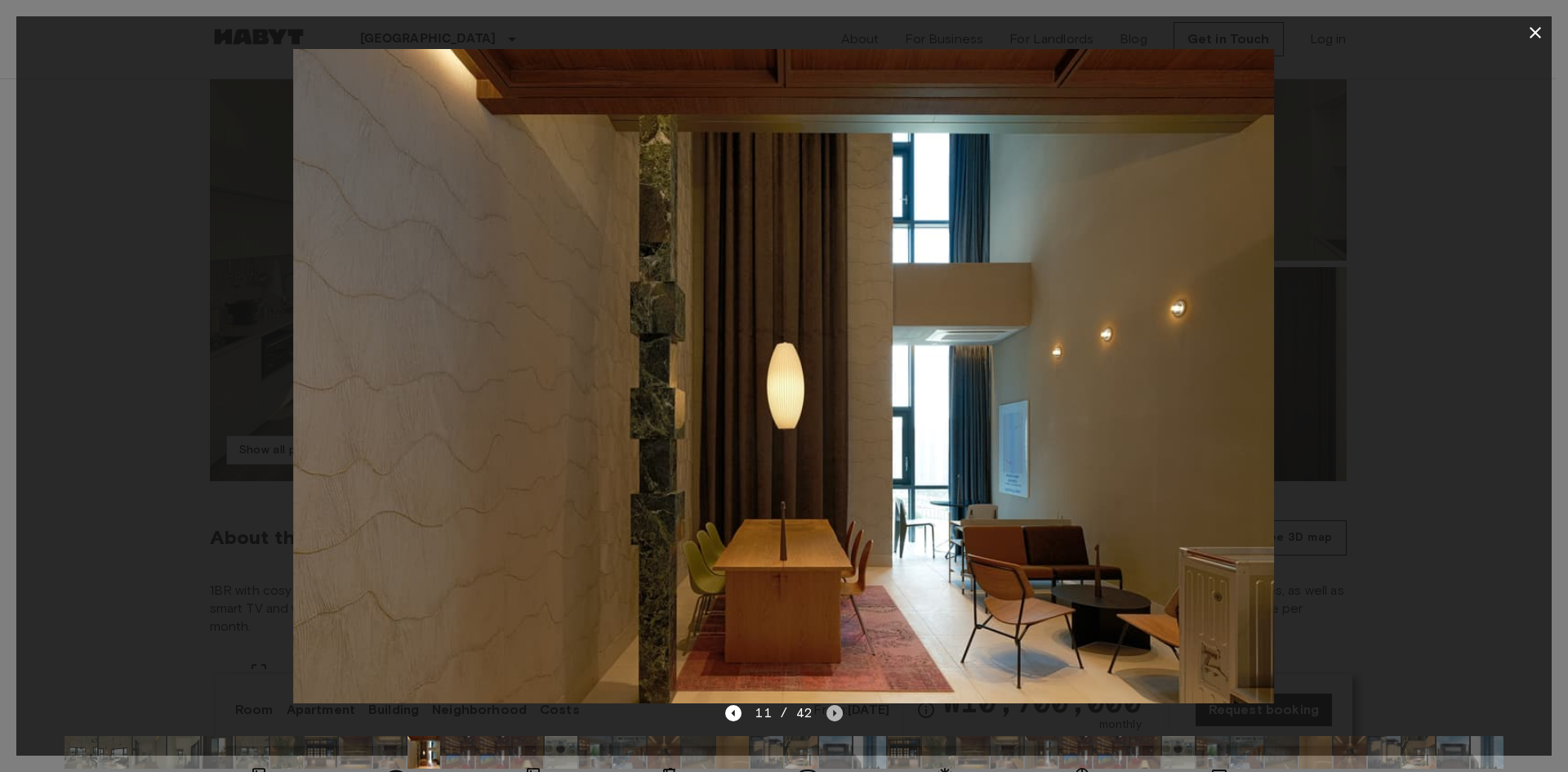
click at [826, 708] on icon "Next image" at bounding box center [834, 713] width 17 height 17
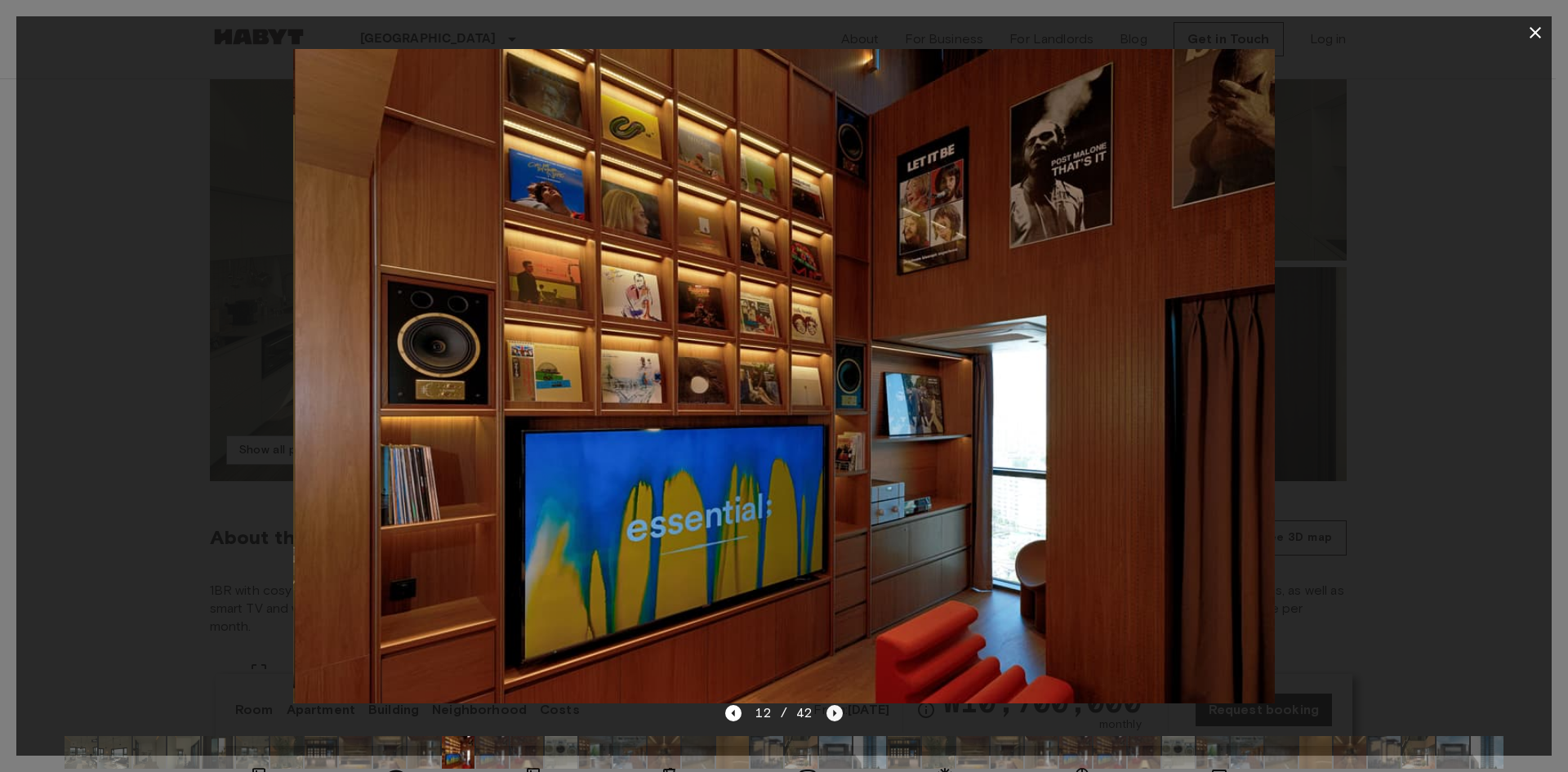
click at [826, 708] on icon "Next image" at bounding box center [834, 713] width 17 height 17
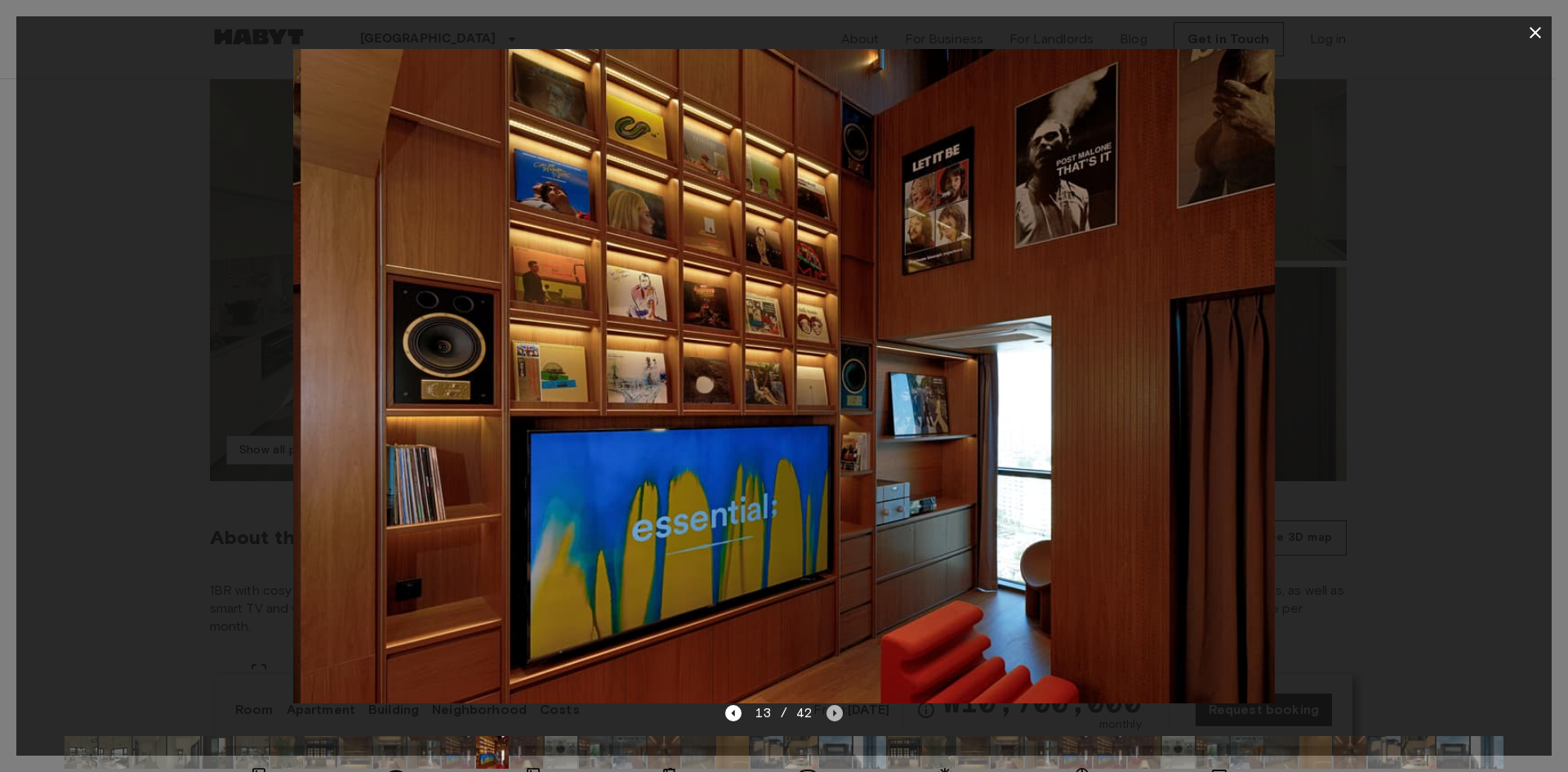
click at [826, 708] on icon "Next image" at bounding box center [834, 713] width 17 height 17
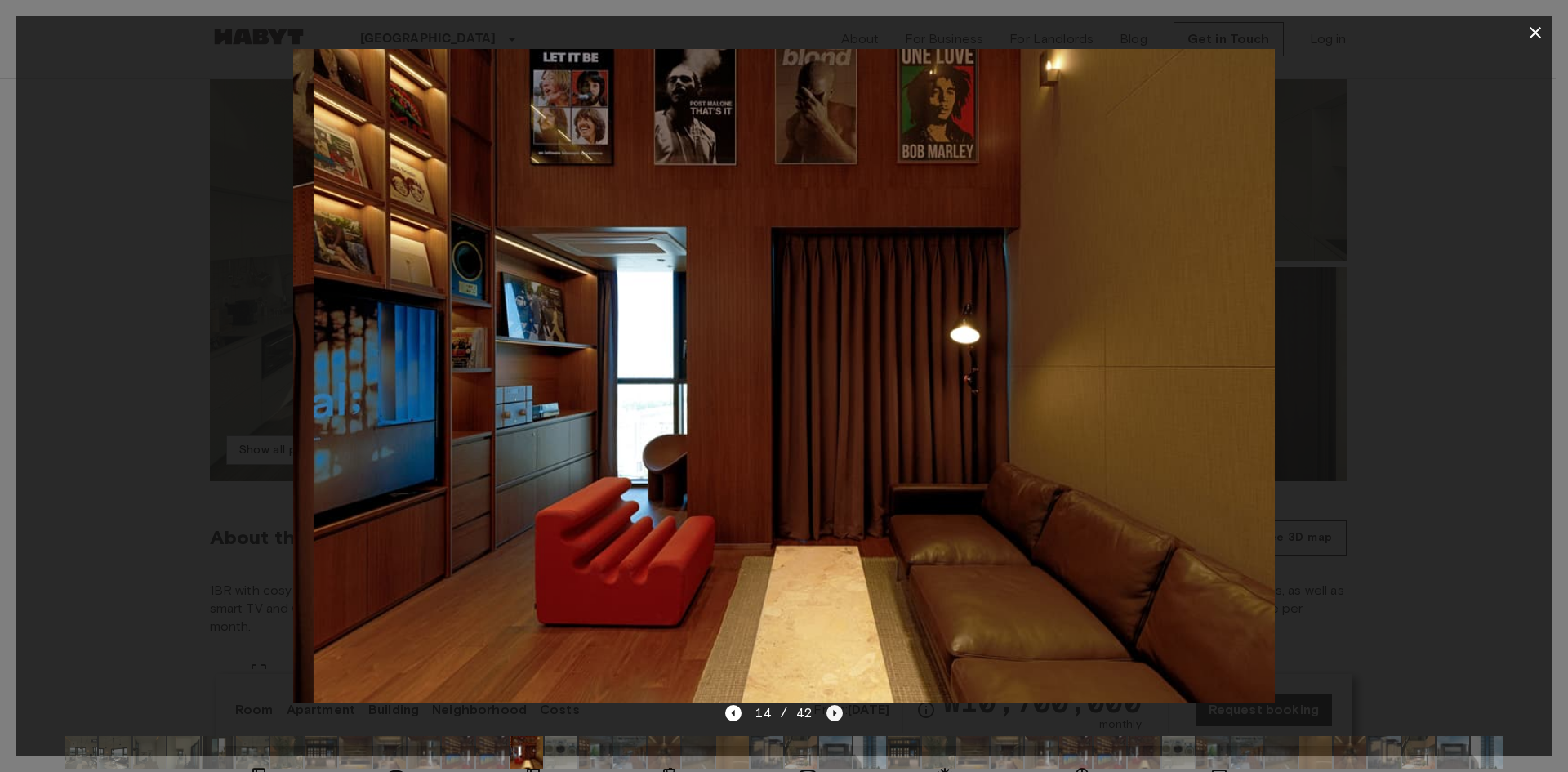
click at [826, 708] on icon "Next image" at bounding box center [834, 713] width 17 height 17
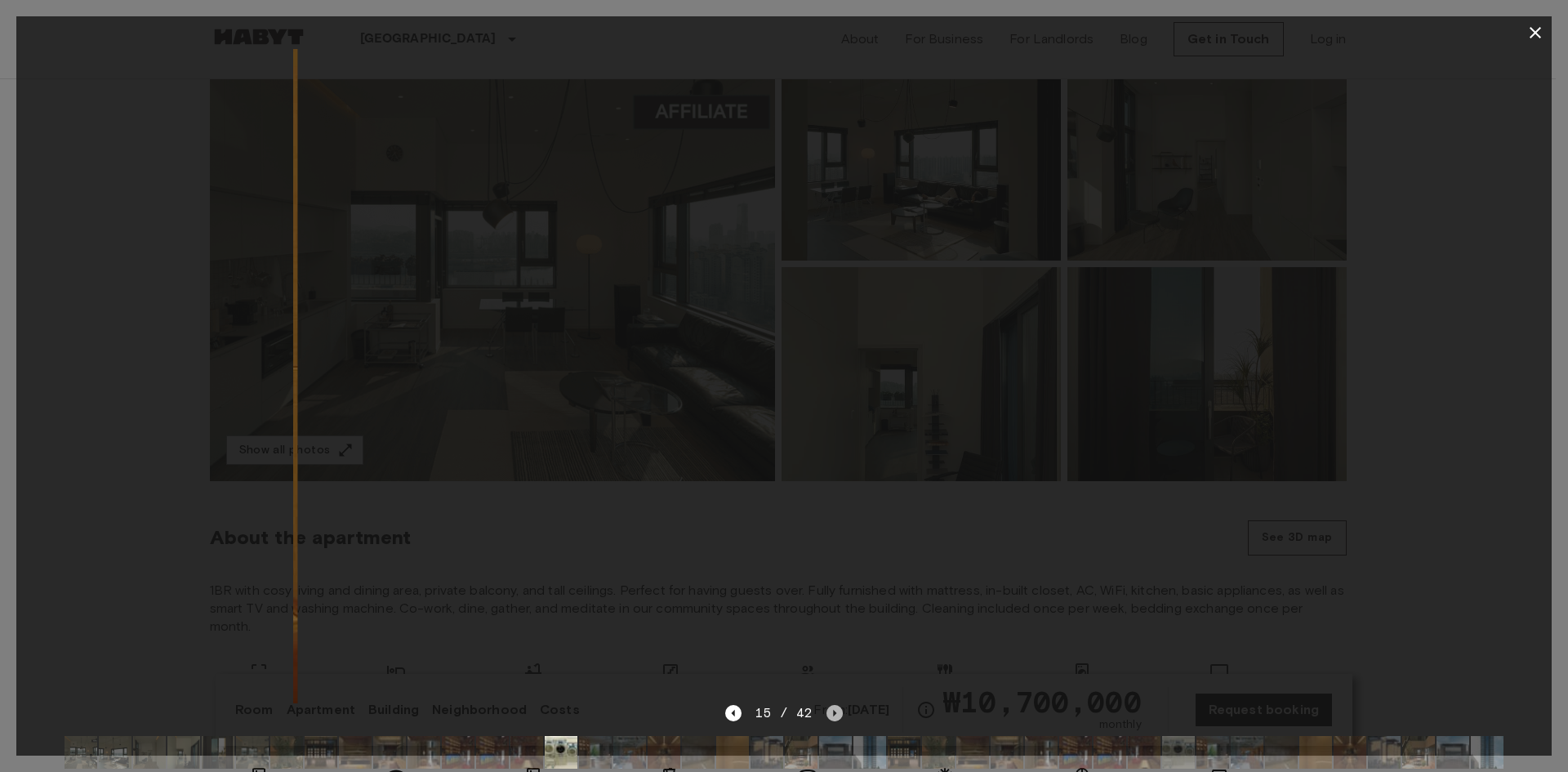
click at [826, 708] on icon "Next image" at bounding box center [834, 713] width 17 height 17
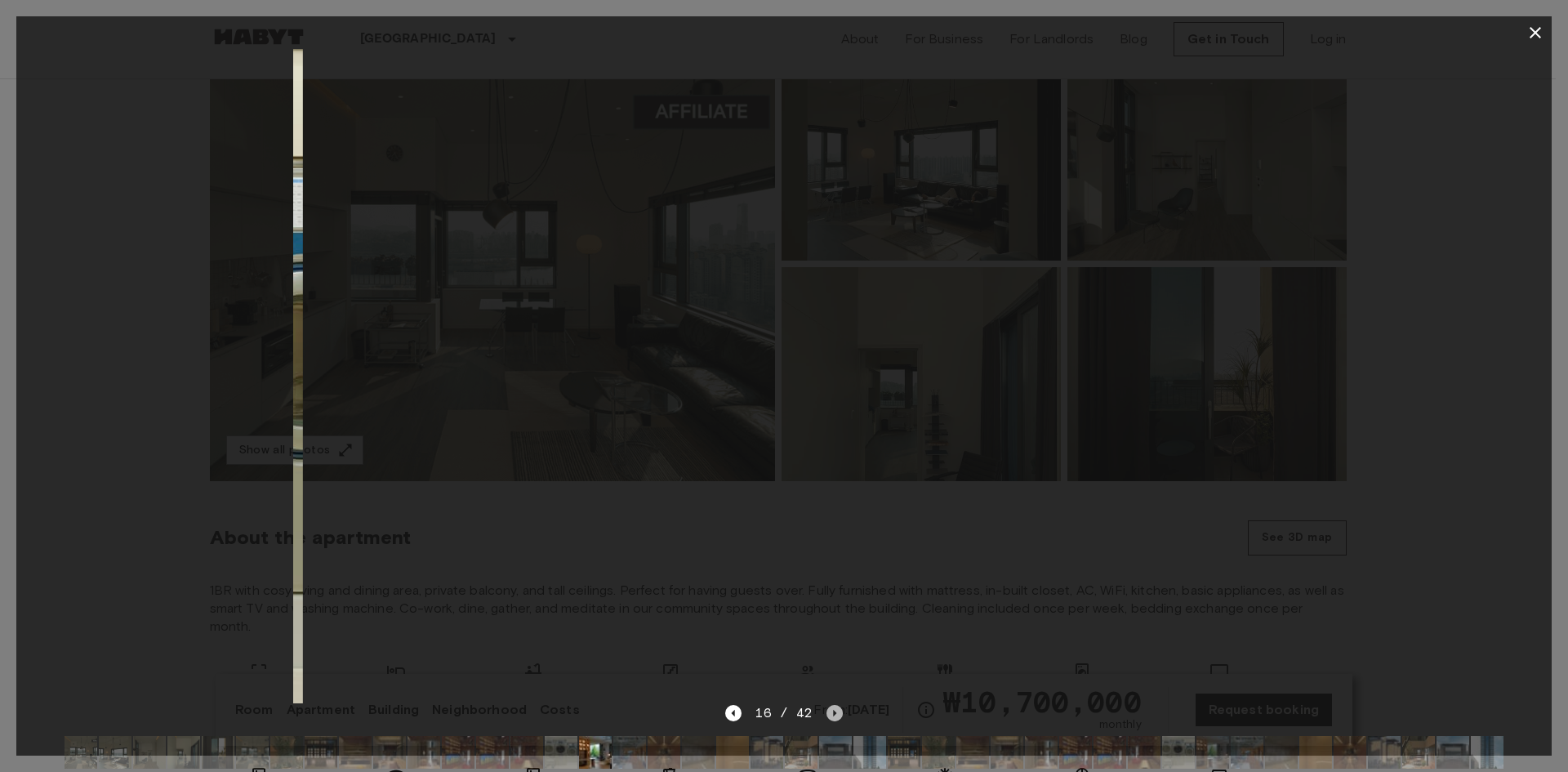
click at [826, 708] on icon "Next image" at bounding box center [834, 713] width 17 height 17
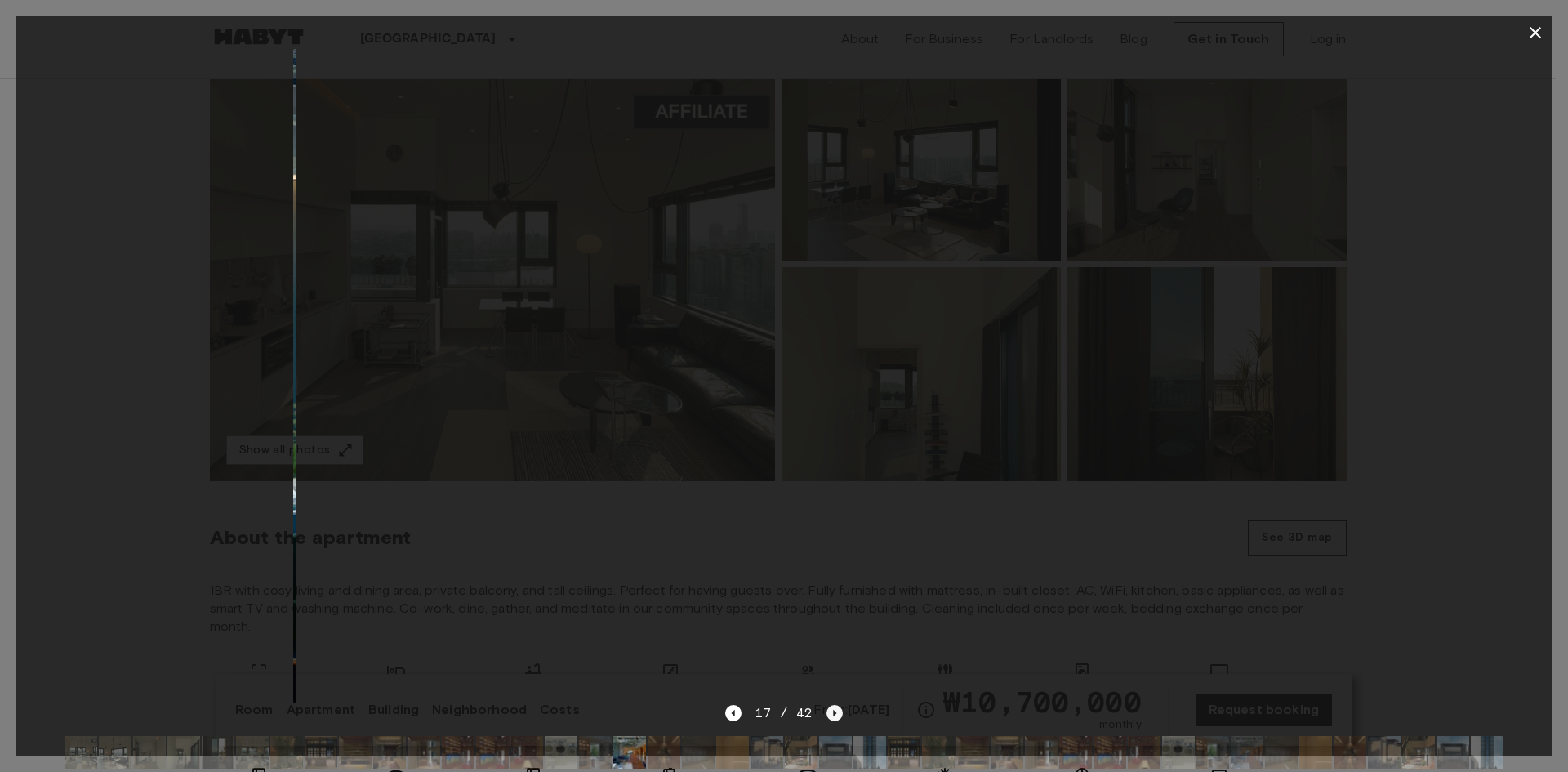
click at [826, 708] on icon "Next image" at bounding box center [834, 713] width 17 height 17
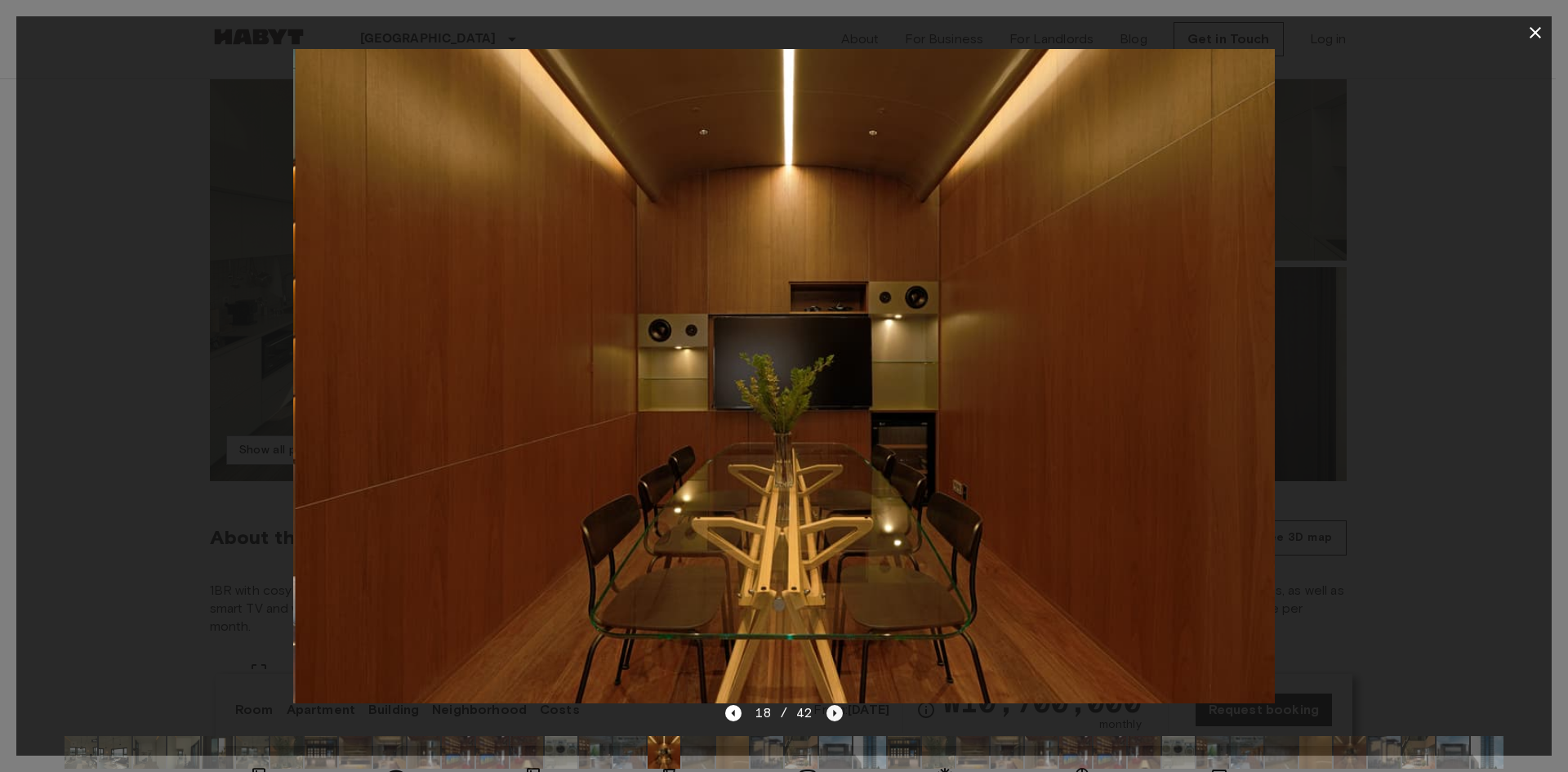
click at [826, 708] on icon "Next image" at bounding box center [834, 713] width 17 height 17
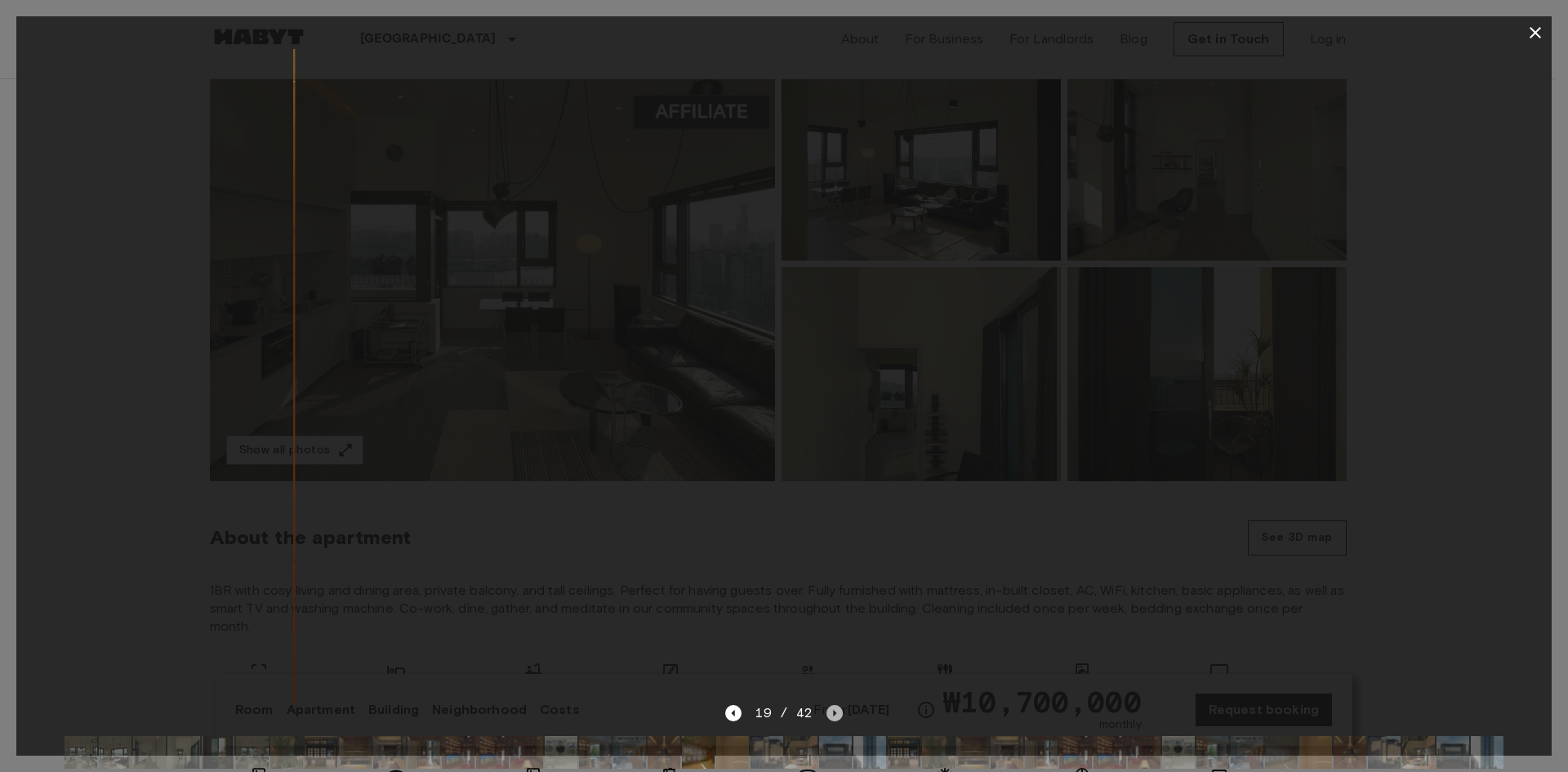
click at [826, 708] on icon "Next image" at bounding box center [834, 713] width 17 height 17
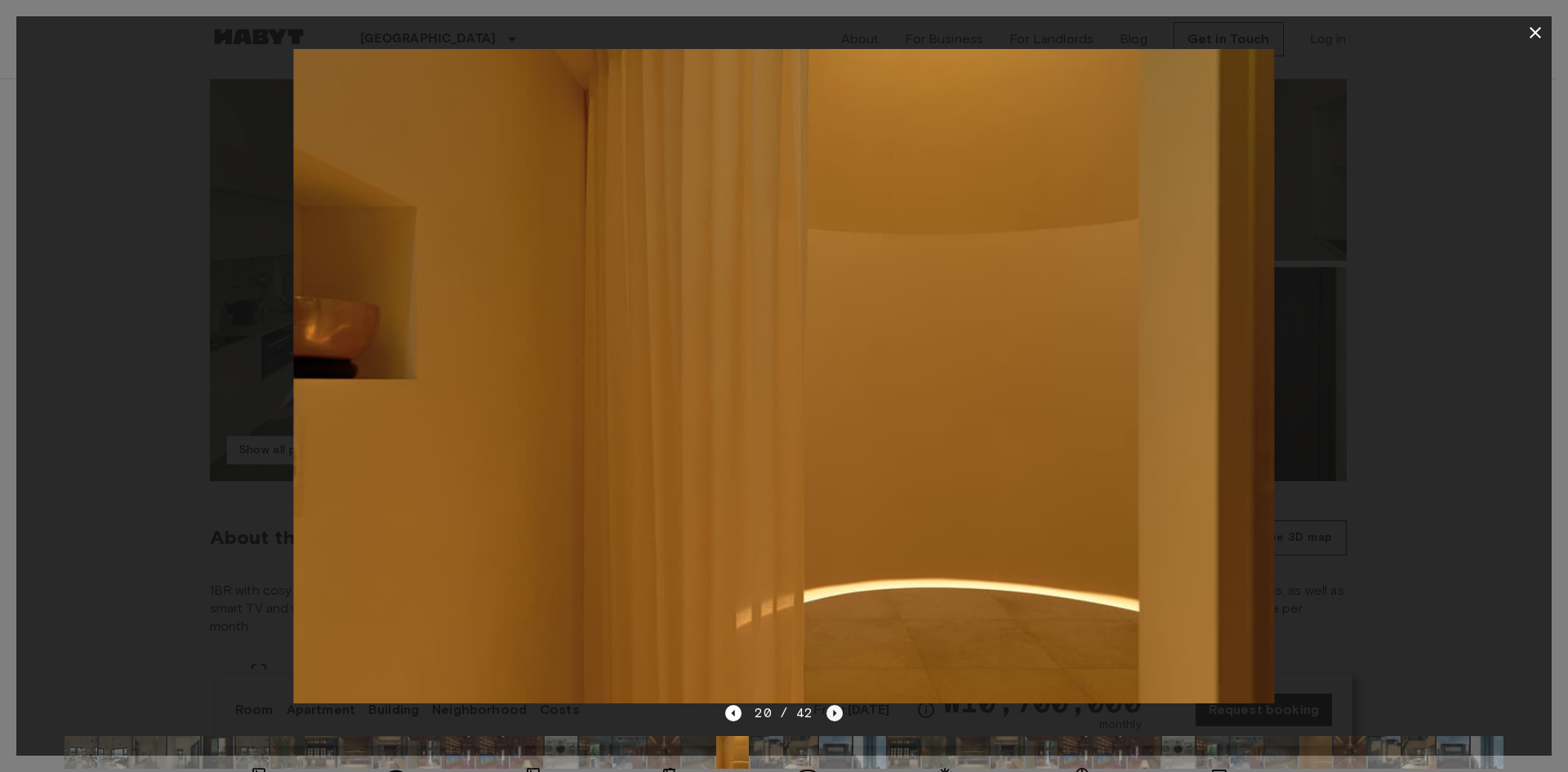
click at [835, 715] on icon "Next image" at bounding box center [834, 713] width 17 height 17
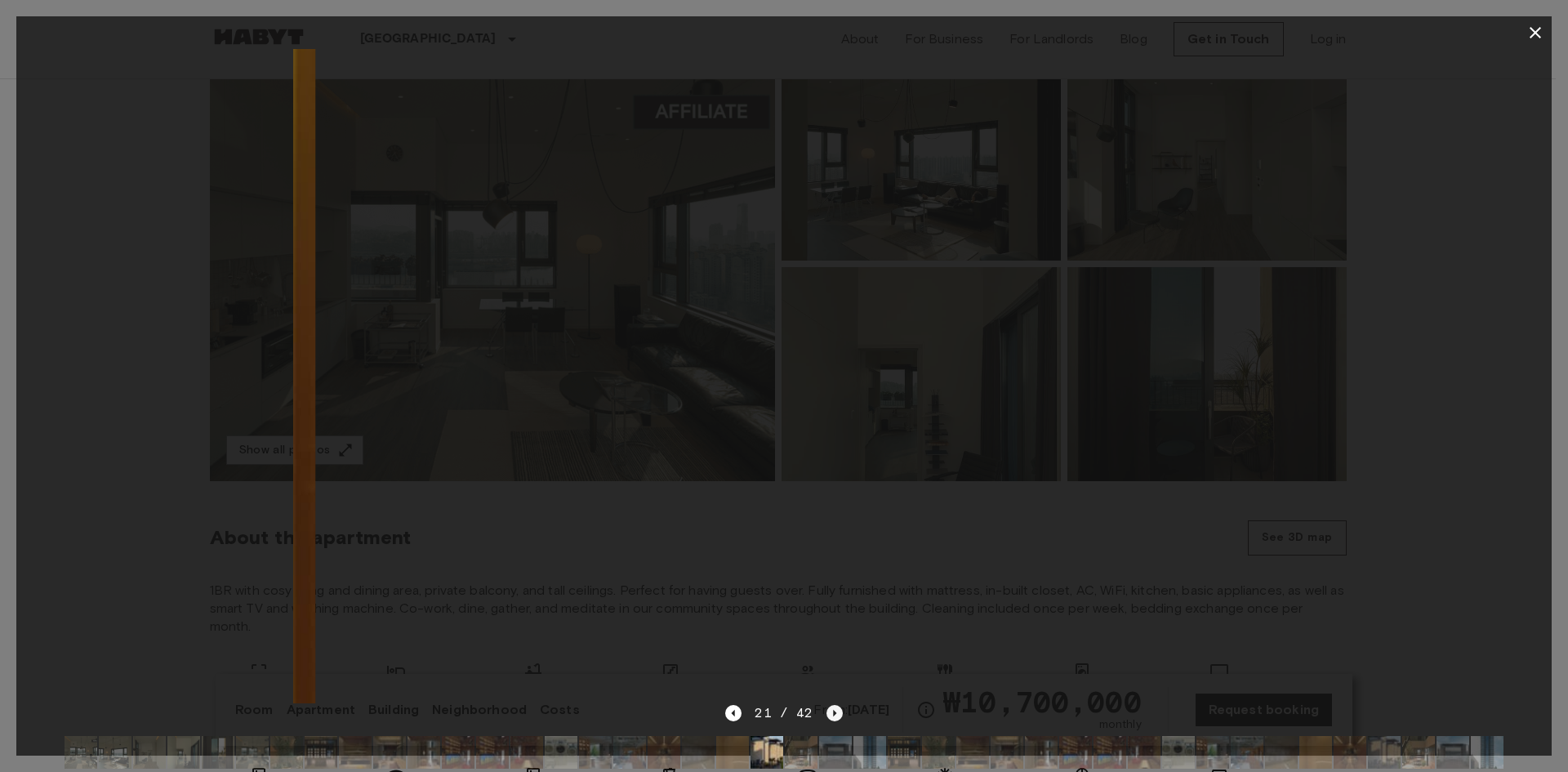
click at [835, 715] on icon "Next image" at bounding box center [834, 713] width 17 height 17
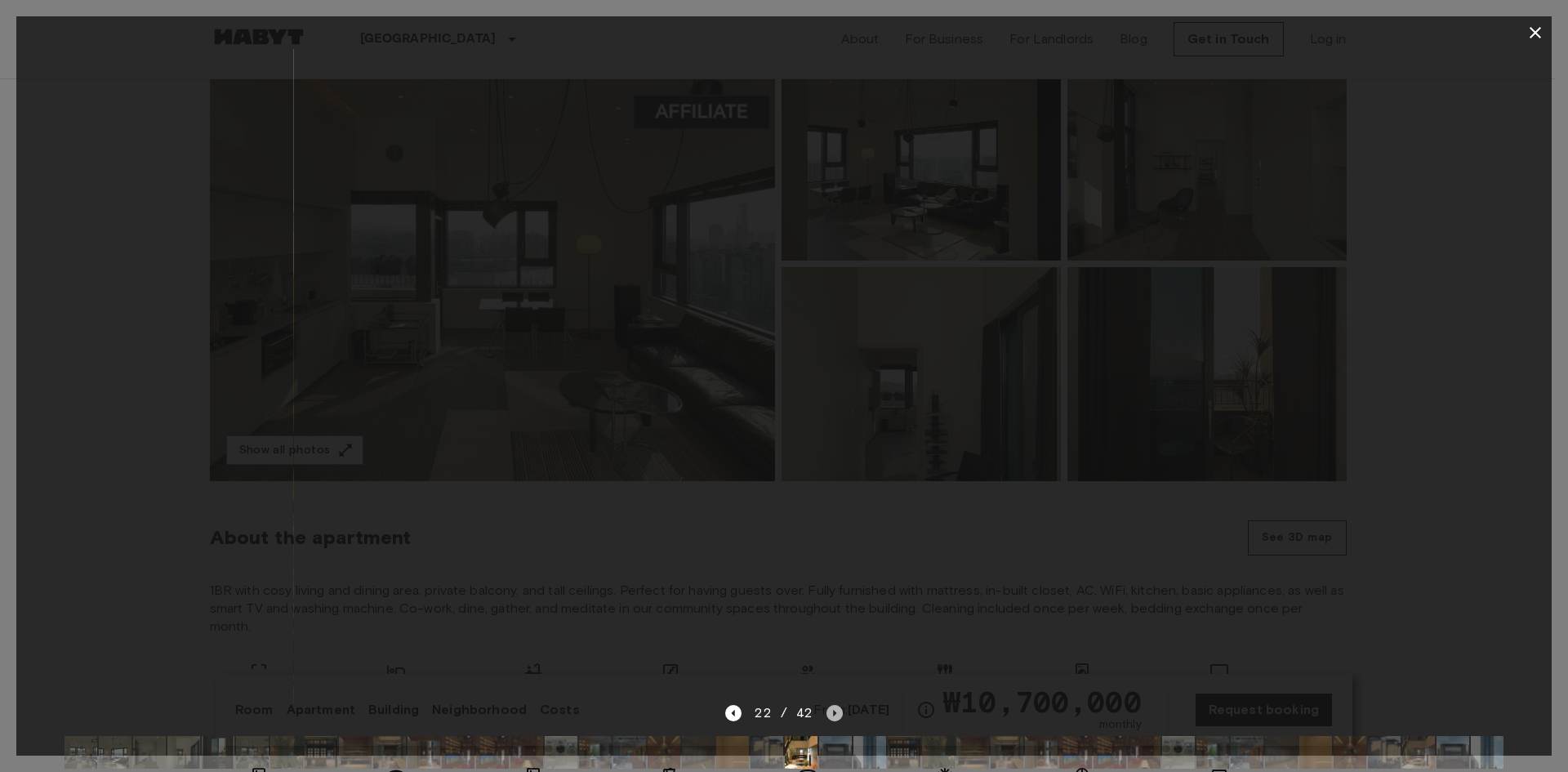
click at [835, 714] on icon "Next image" at bounding box center [834, 713] width 17 height 17
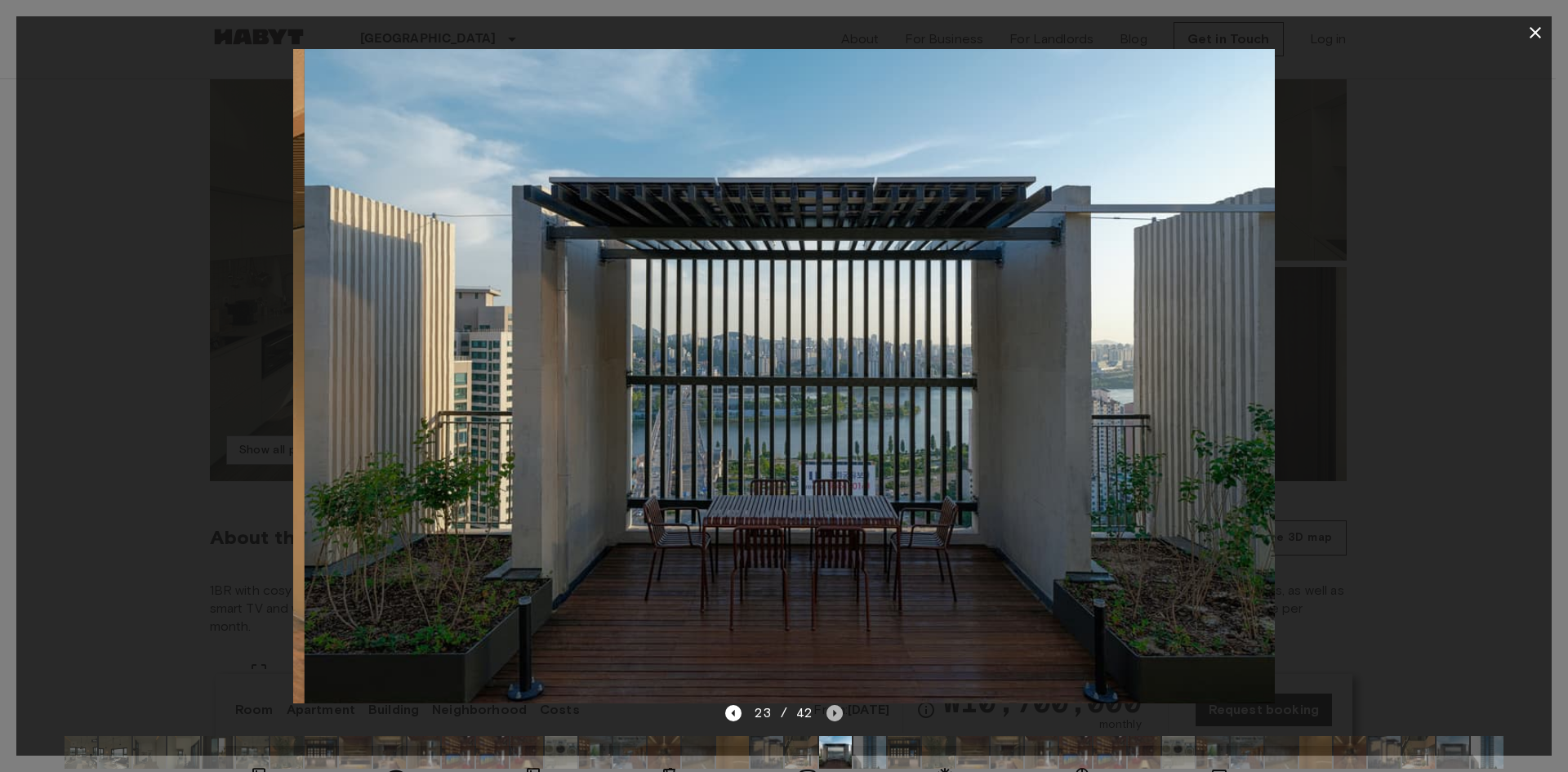
click at [835, 714] on icon "Next image" at bounding box center [834, 713] width 17 height 17
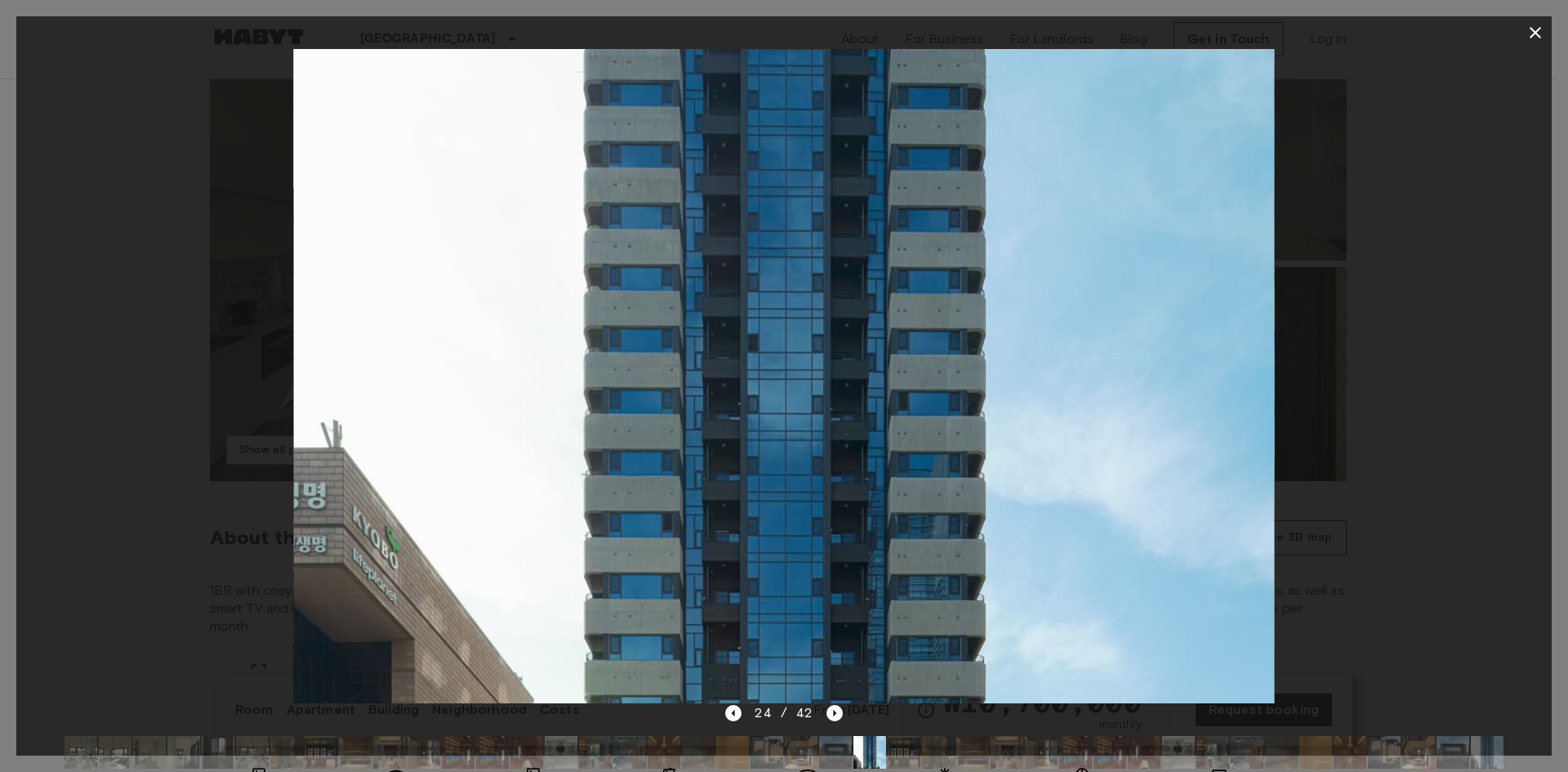
click at [1540, 36] on icon "button" at bounding box center [1535, 33] width 20 height 20
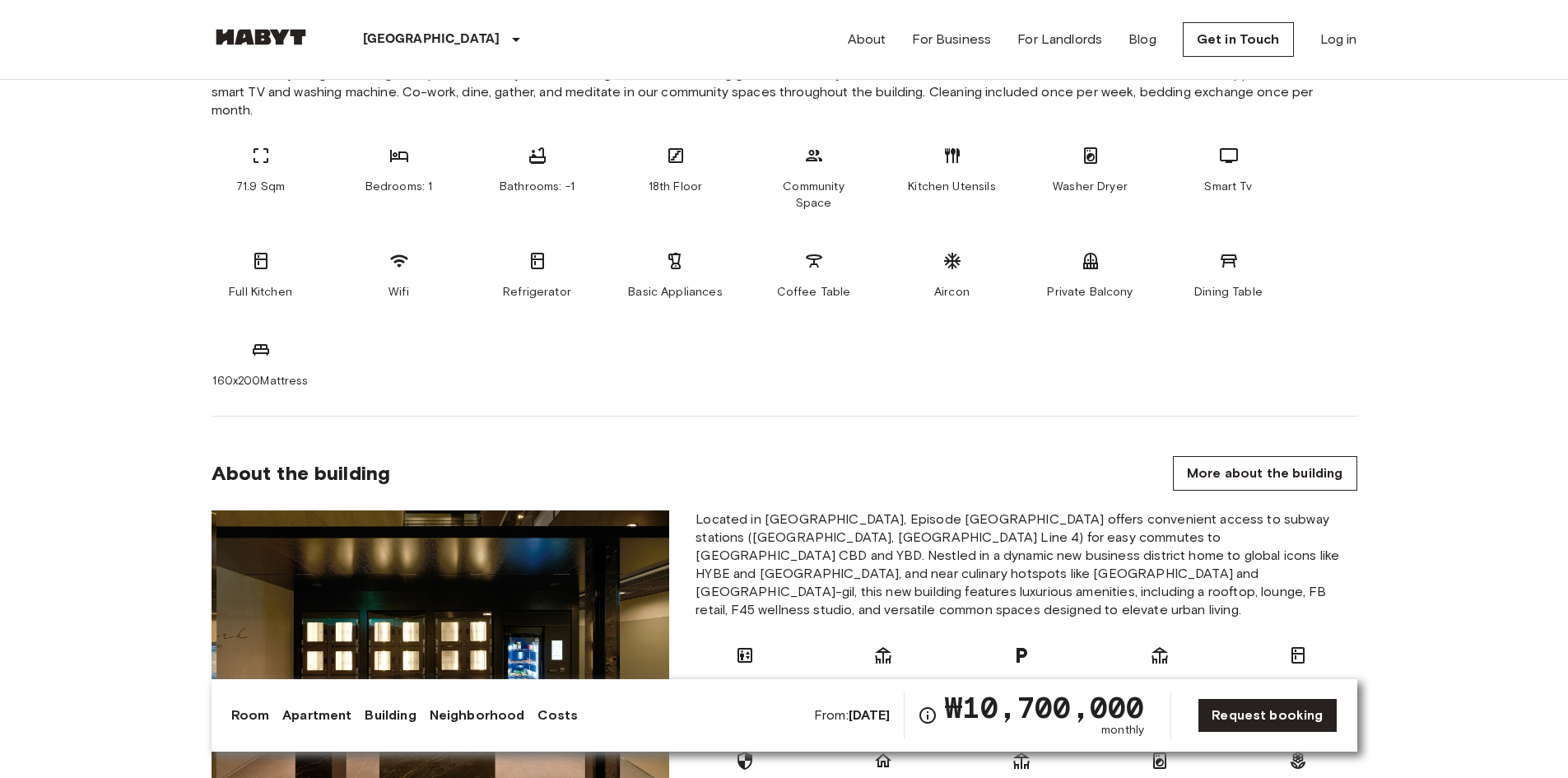
scroll to position [905, 0]
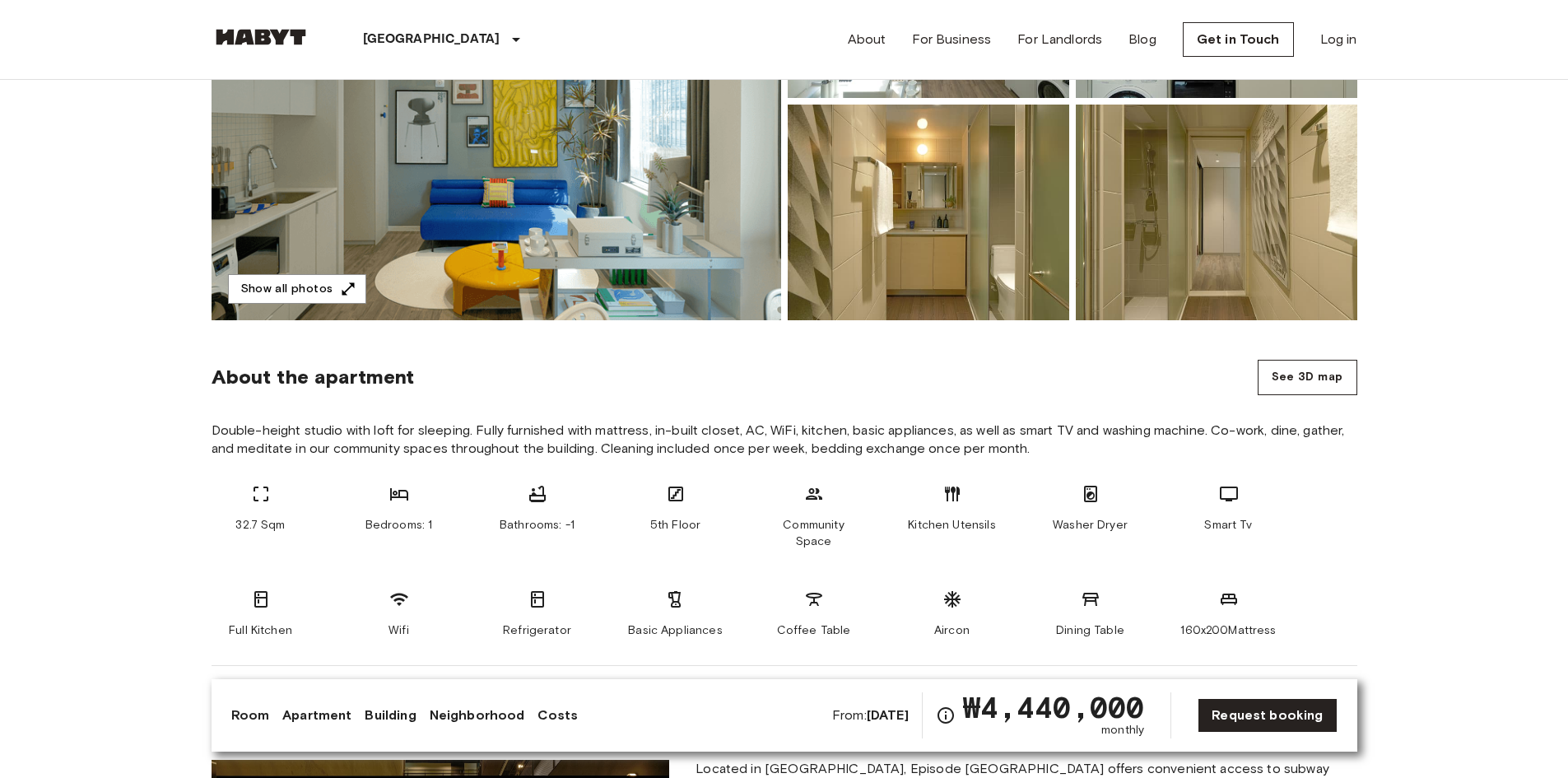
scroll to position [576, 0]
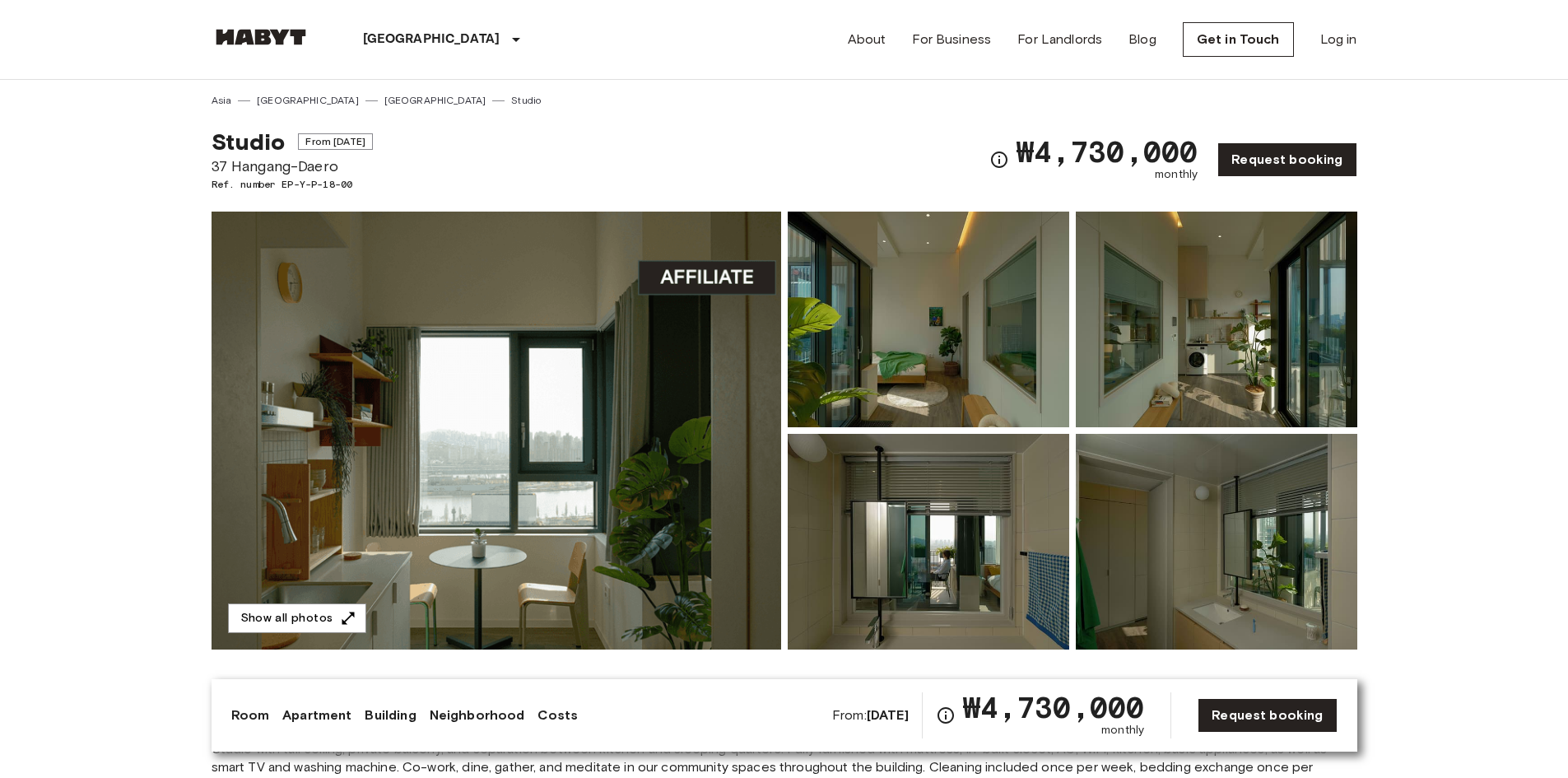
click at [939, 400] on img at bounding box center [928, 319] width 282 height 216
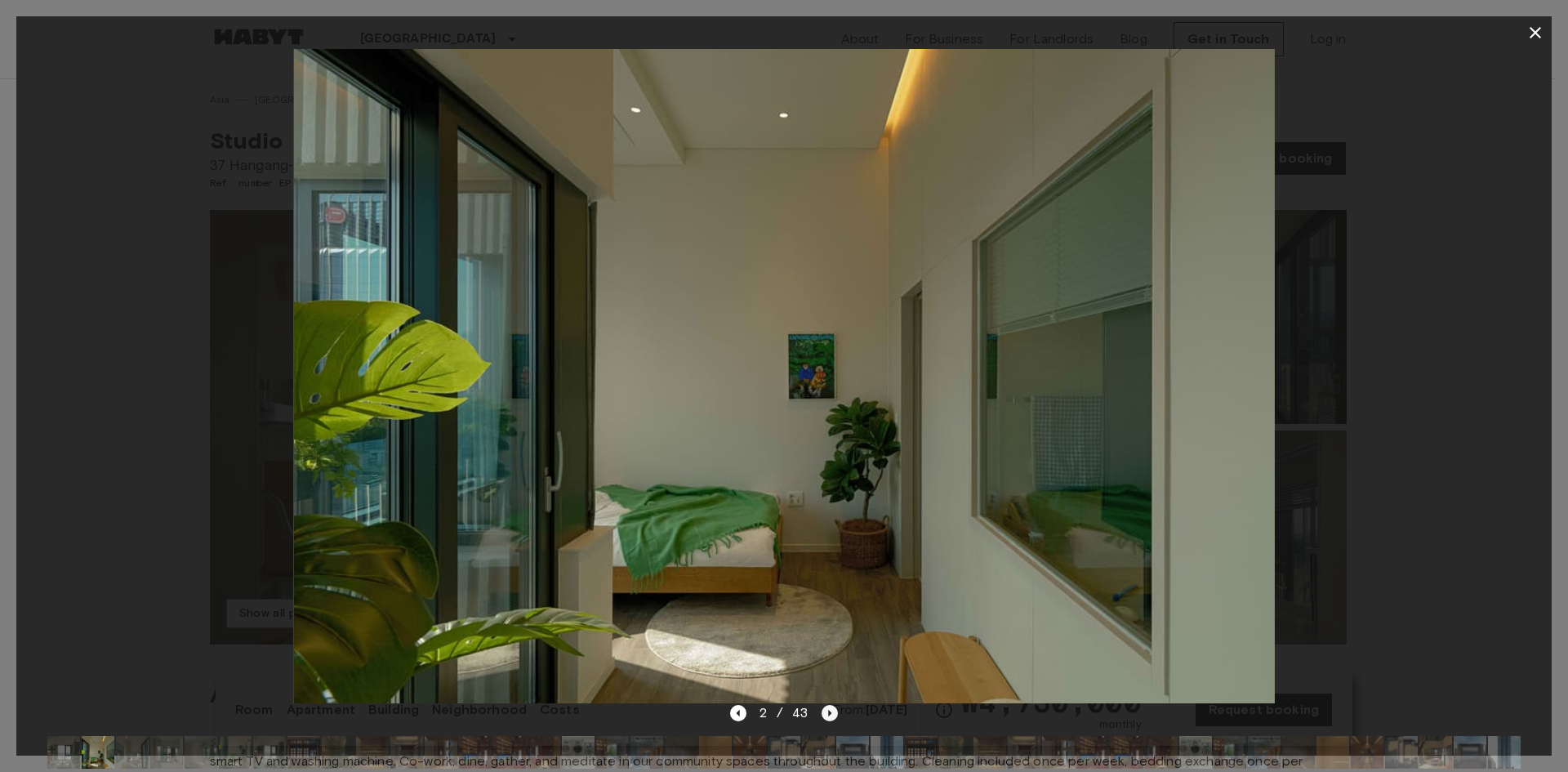
click at [829, 712] on icon "Next image" at bounding box center [830, 713] width 3 height 7
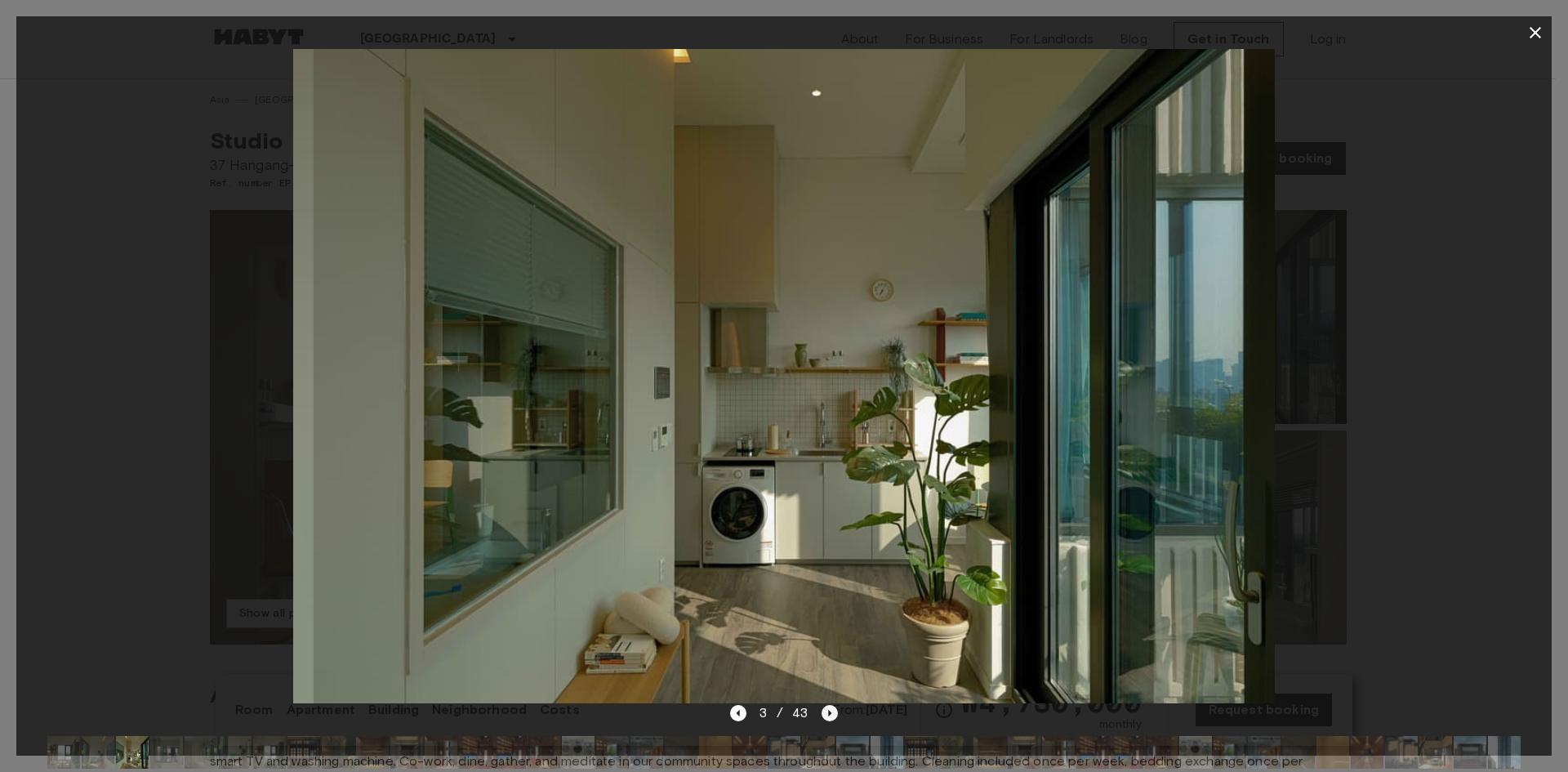
click at [829, 712] on icon "Next image" at bounding box center [830, 713] width 3 height 7
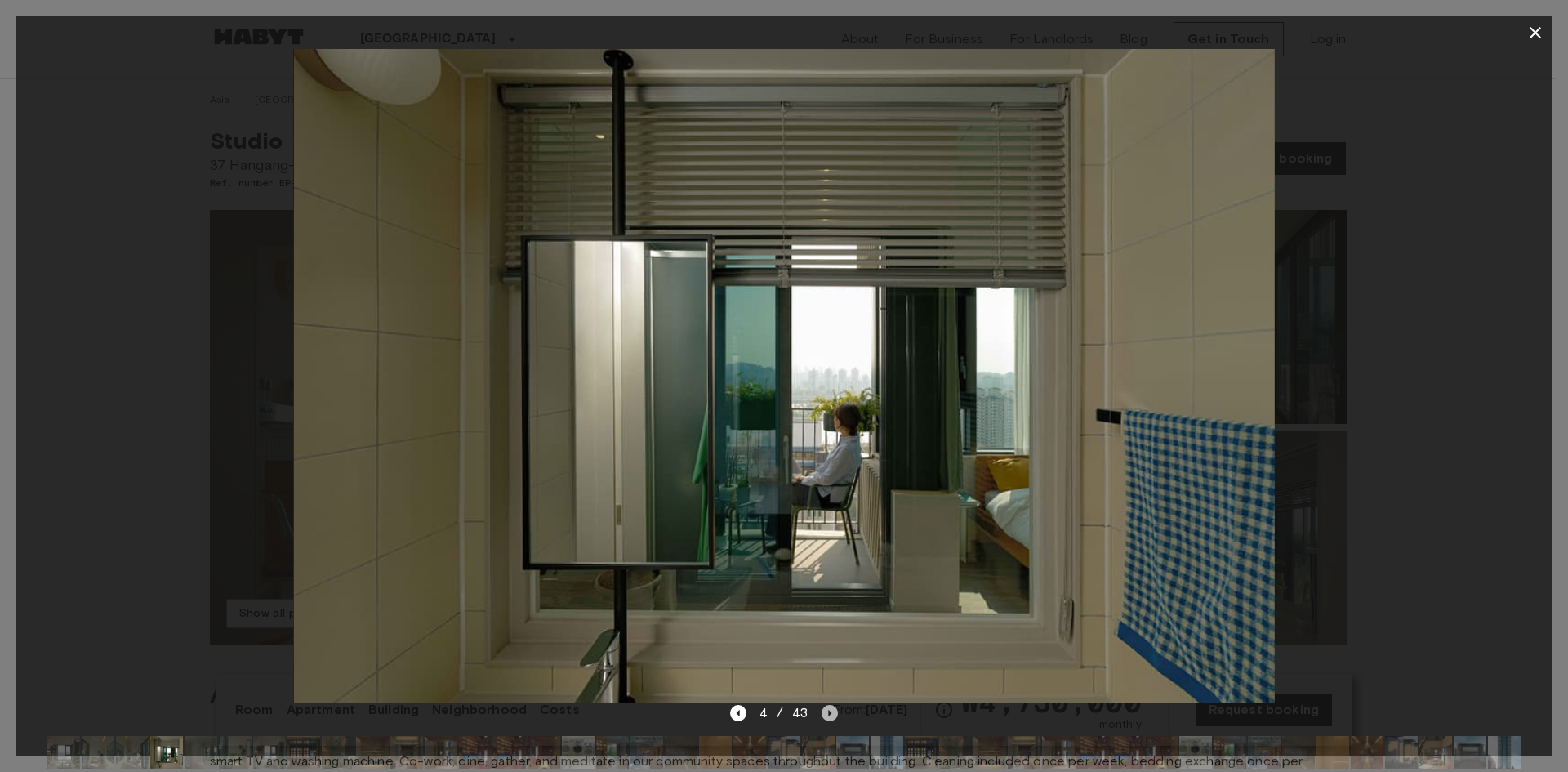
click at [829, 712] on icon "Next image" at bounding box center [830, 713] width 3 height 7
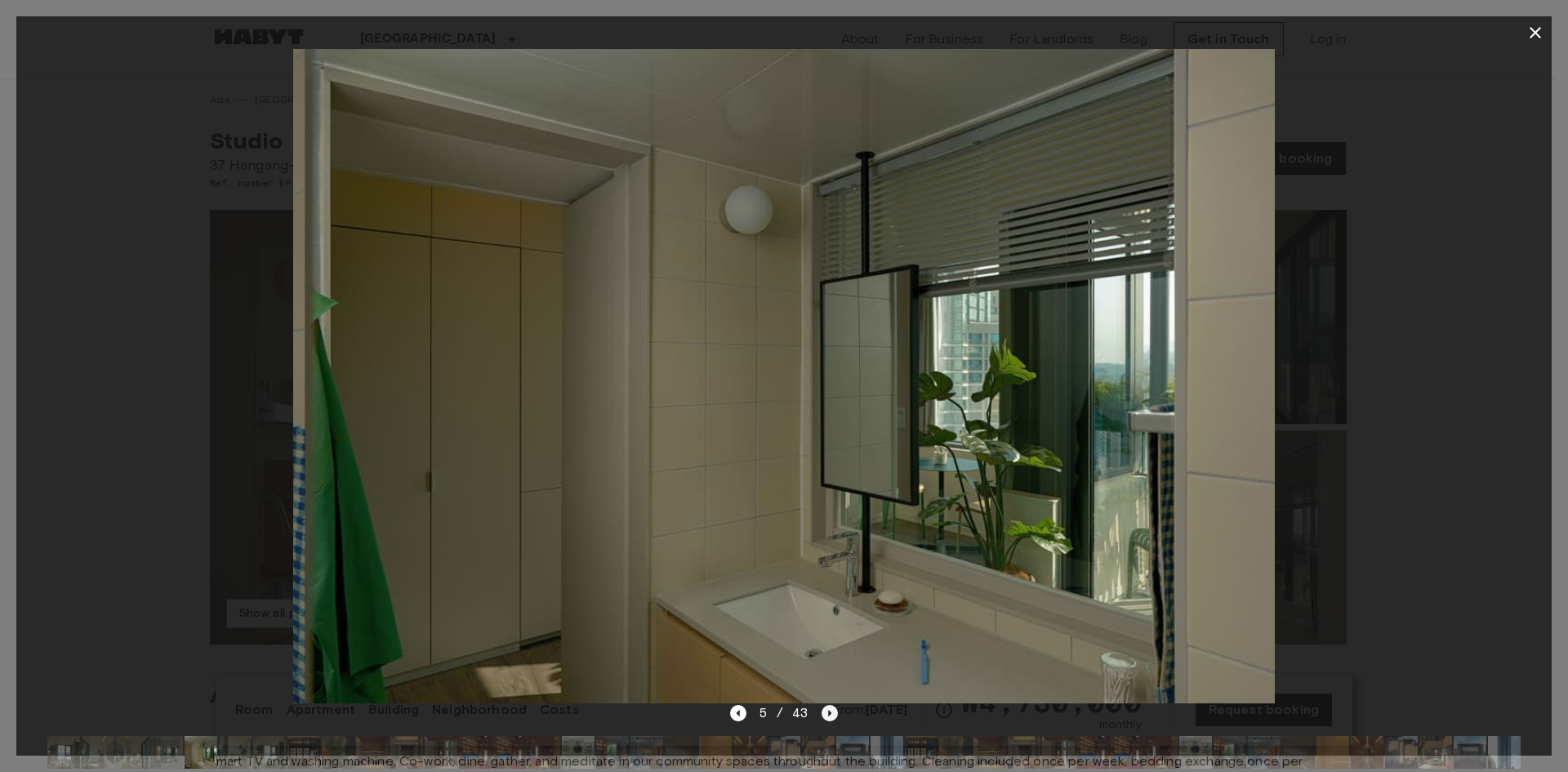
click at [829, 712] on icon "Next image" at bounding box center [830, 713] width 3 height 7
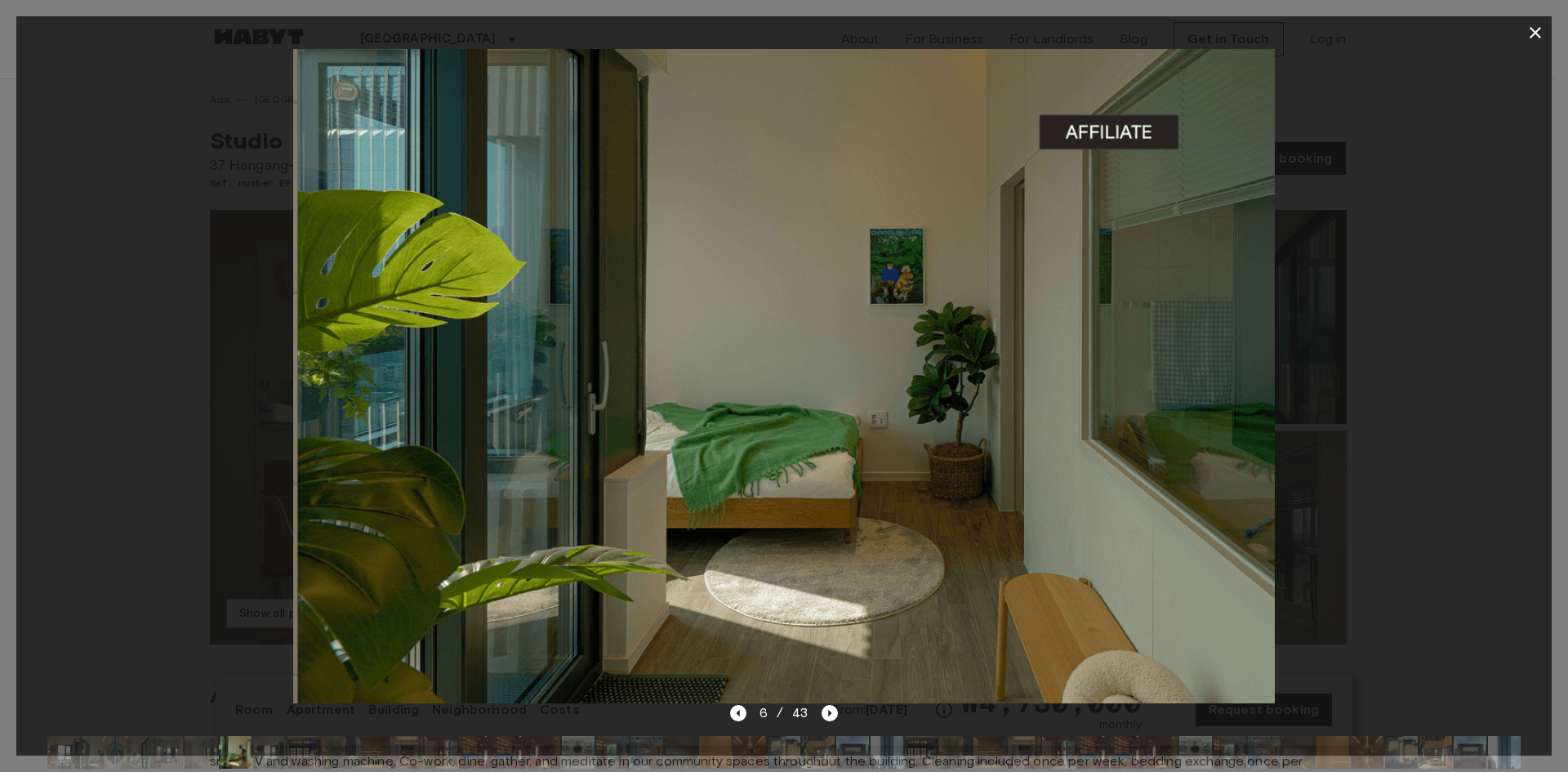
click at [1546, 30] on button "button" at bounding box center [1534, 33] width 33 height 33
